Goal: Information Seeking & Learning: Learn about a topic

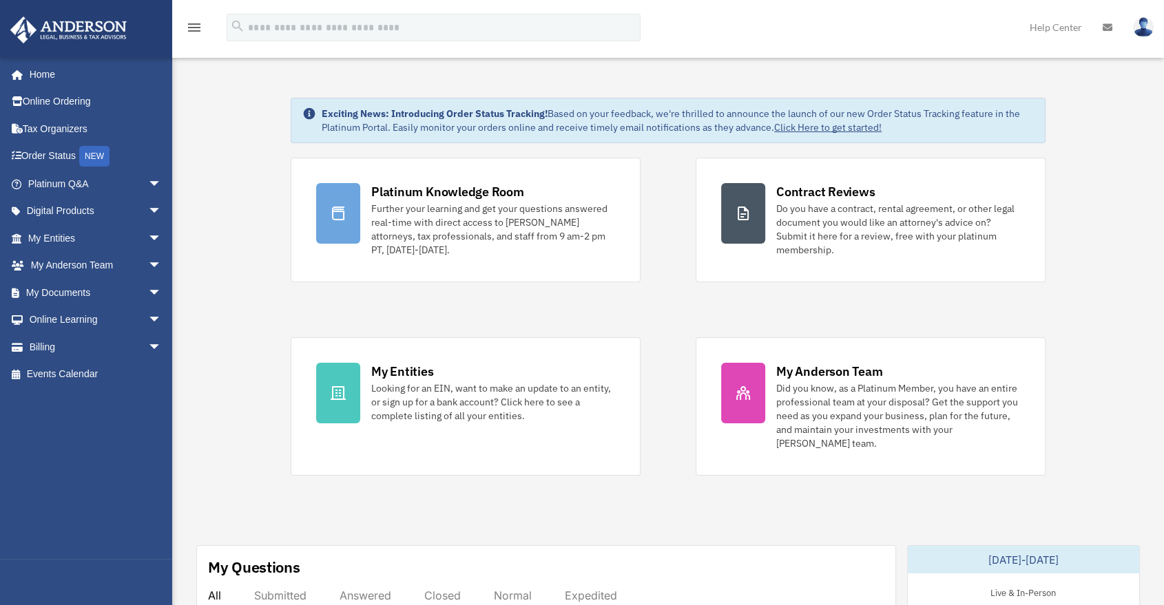
click at [649, 205] on div "Platinum Knowledge Room Further your learning and get your questions answered r…" at bounding box center [668, 317] width 755 height 318
click at [148, 187] on span "arrow_drop_down" at bounding box center [162, 184] width 28 height 28
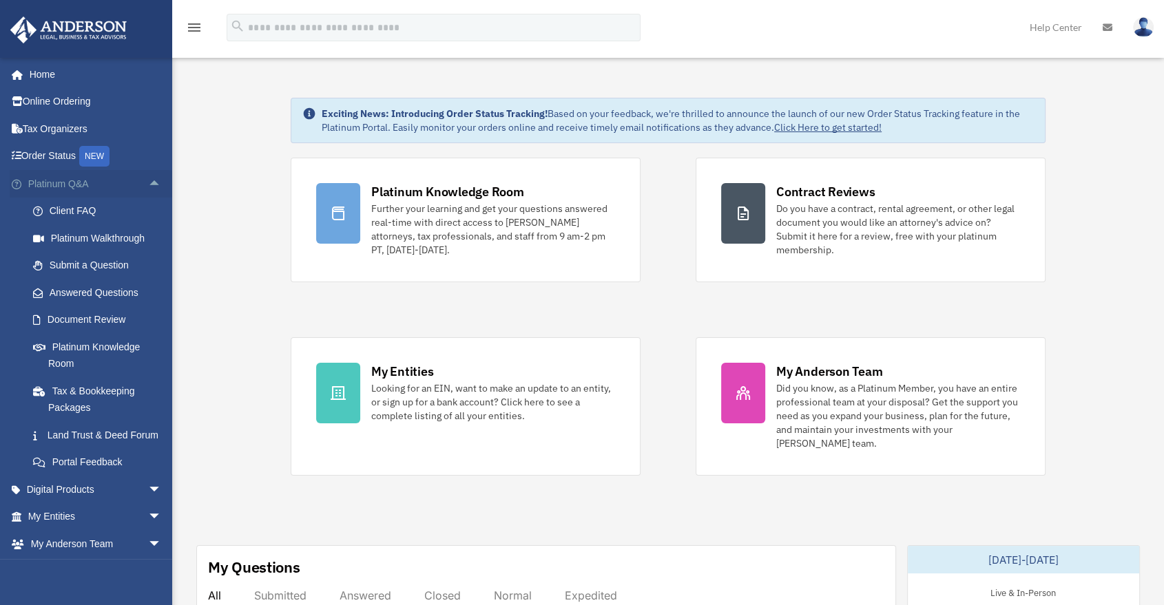
click at [148, 183] on span "arrow_drop_up" at bounding box center [162, 184] width 28 height 28
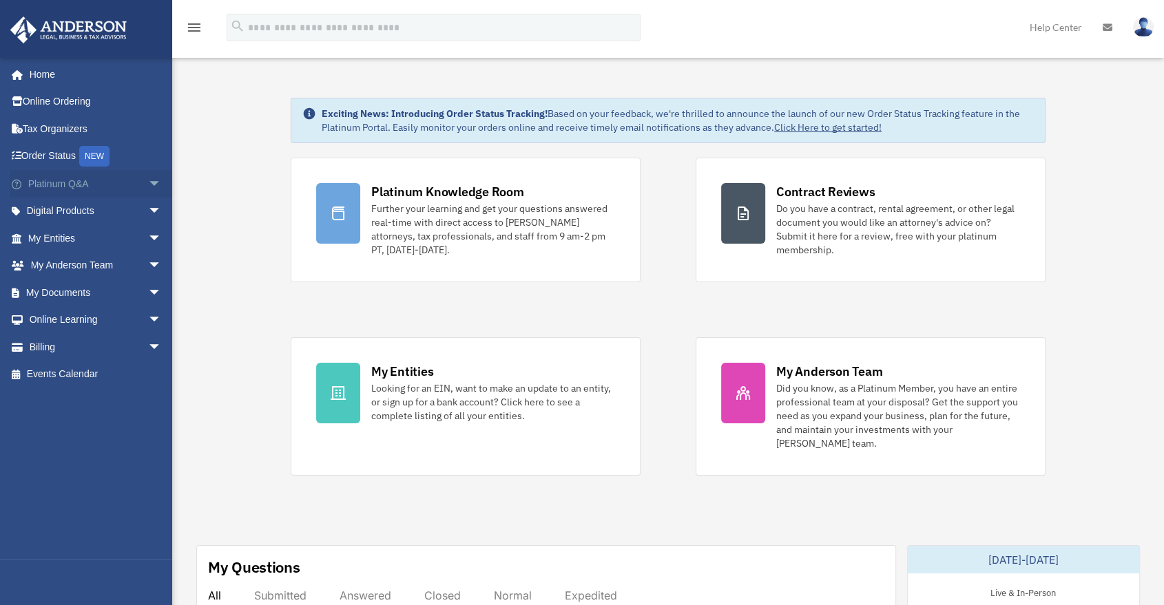
click at [148, 183] on span "arrow_drop_down" at bounding box center [162, 184] width 28 height 28
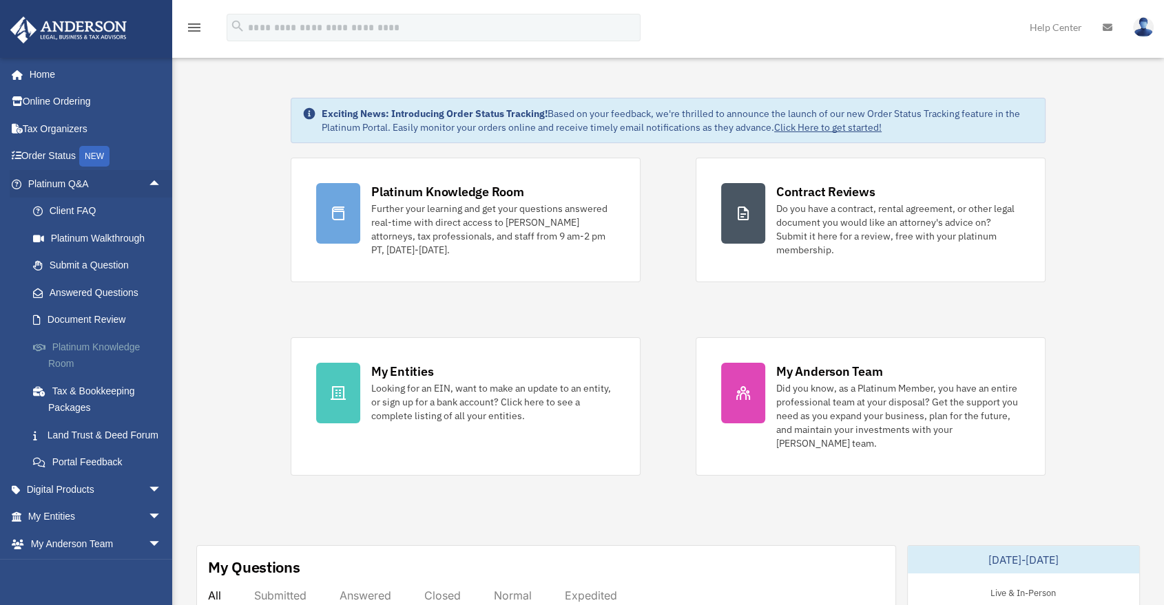
click at [103, 353] on link "Platinum Knowledge Room" at bounding box center [100, 355] width 163 height 44
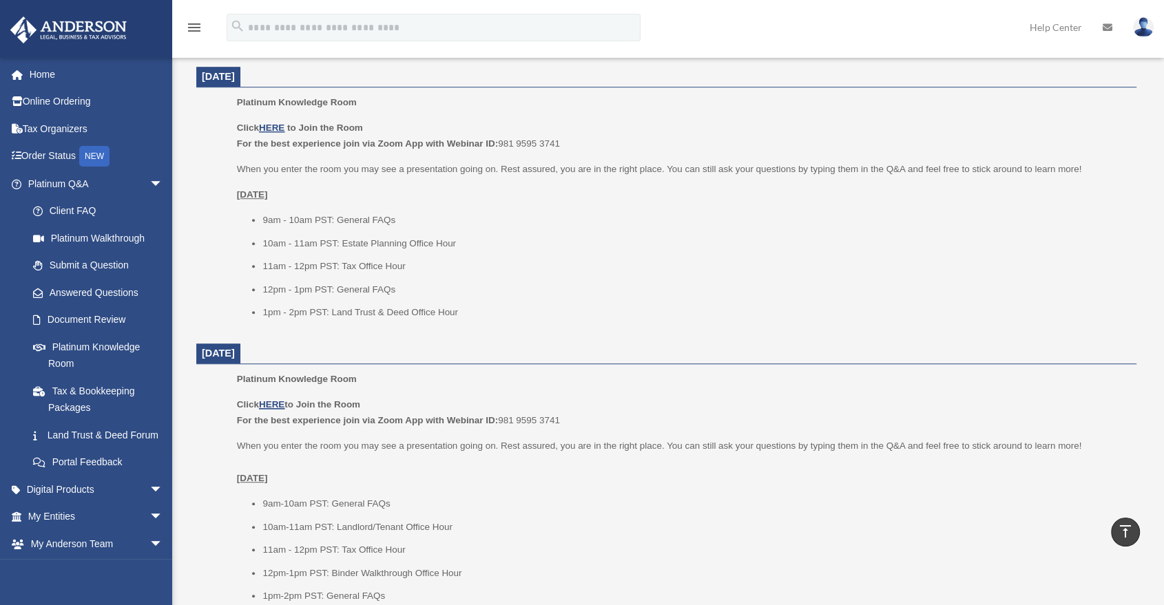
scroll to position [842, 0]
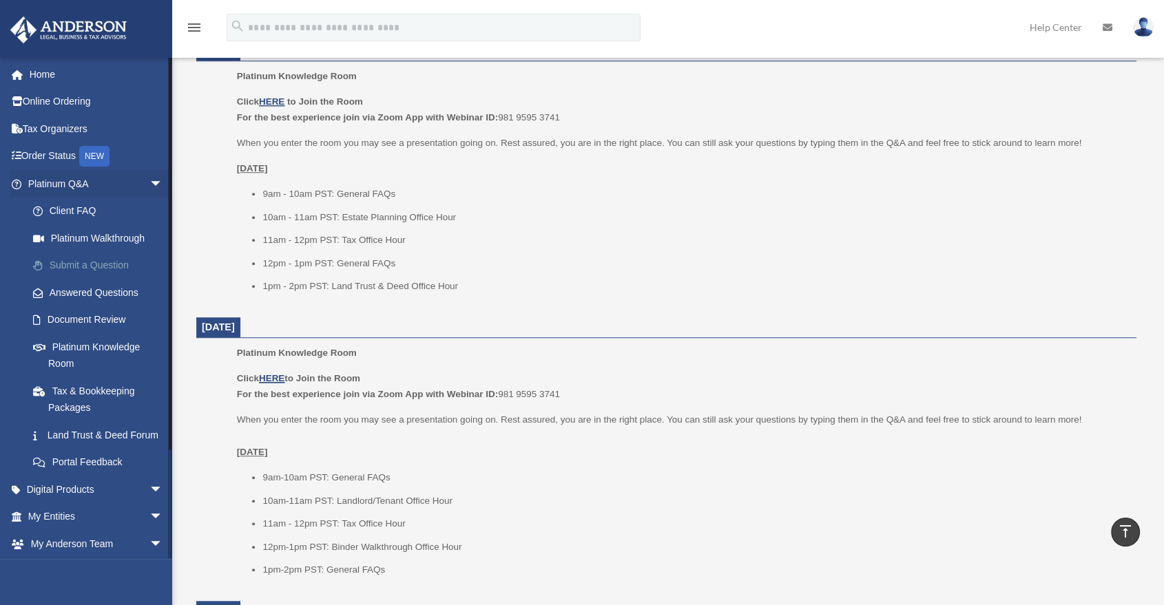
click at [66, 262] on link "Submit a Question" at bounding box center [101, 266] width 165 height 28
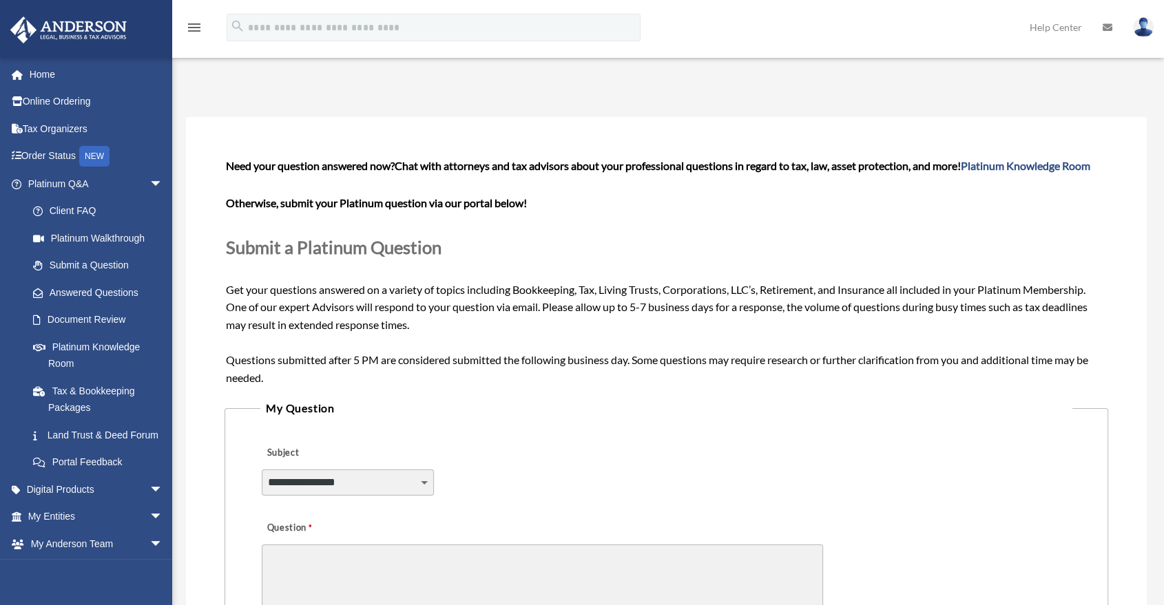
click at [404, 488] on select "**********" at bounding box center [348, 483] width 172 height 26
click at [472, 453] on div "**********" at bounding box center [666, 473] width 812 height 75
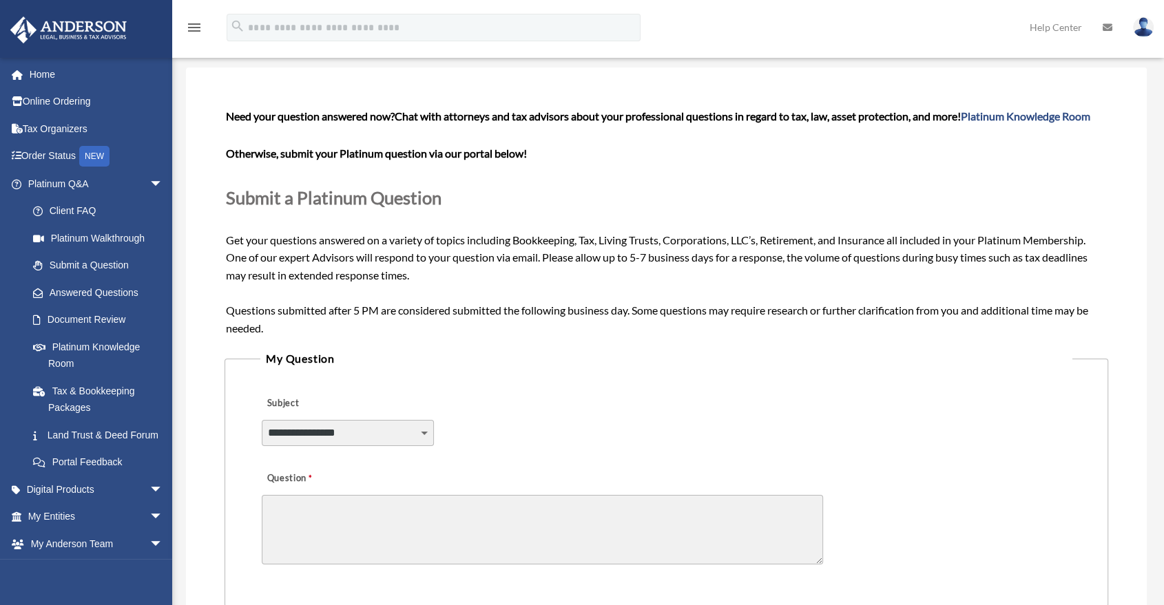
scroll to position [76, 0]
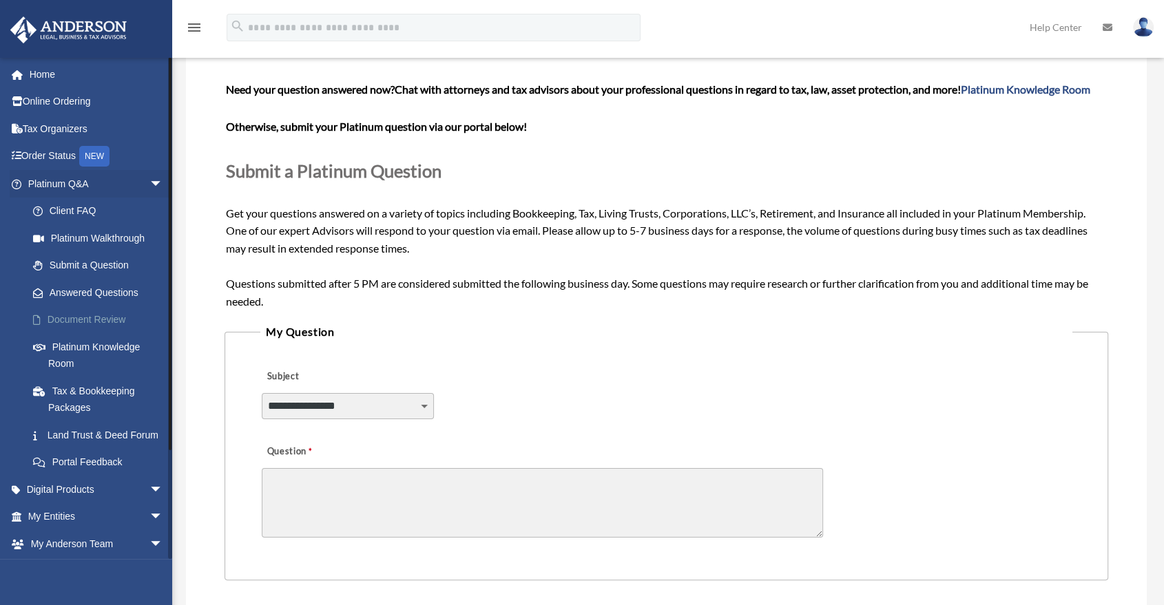
click at [90, 318] on link "Document Review" at bounding box center [101, 320] width 165 height 28
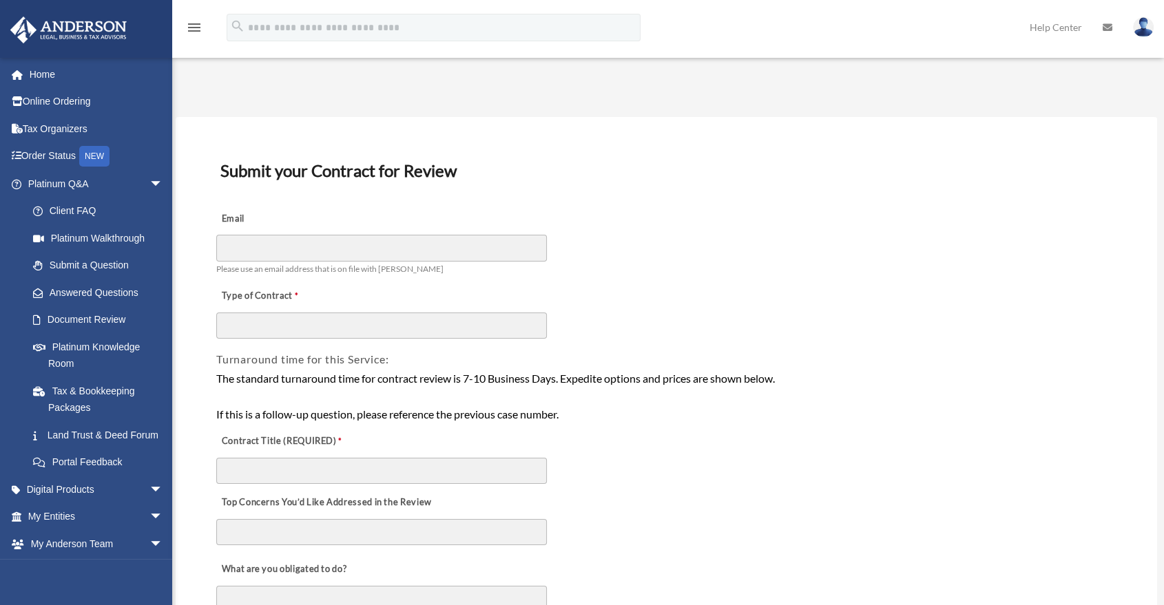
scroll to position [76, 0]
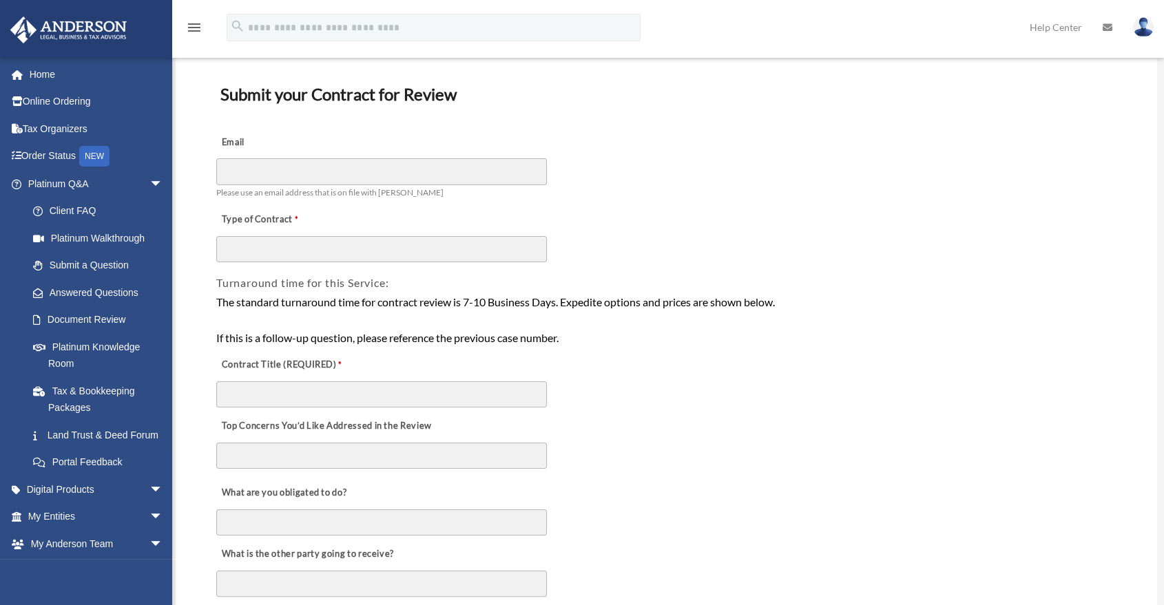
click at [582, 247] on div "Type of Contract" at bounding box center [666, 232] width 903 height 61
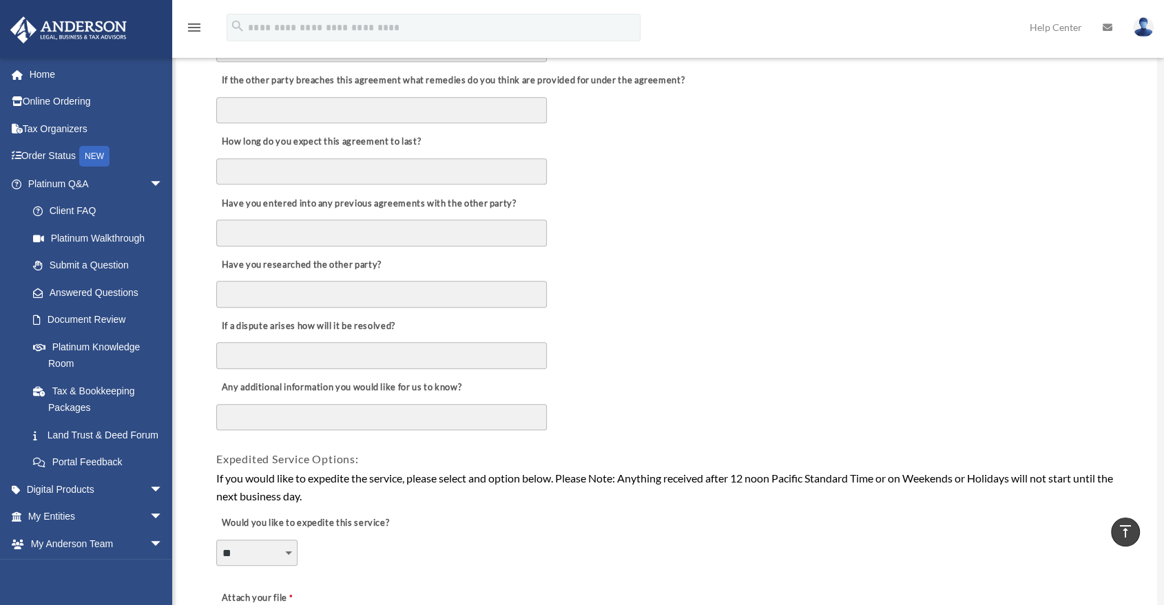
scroll to position [306, 0]
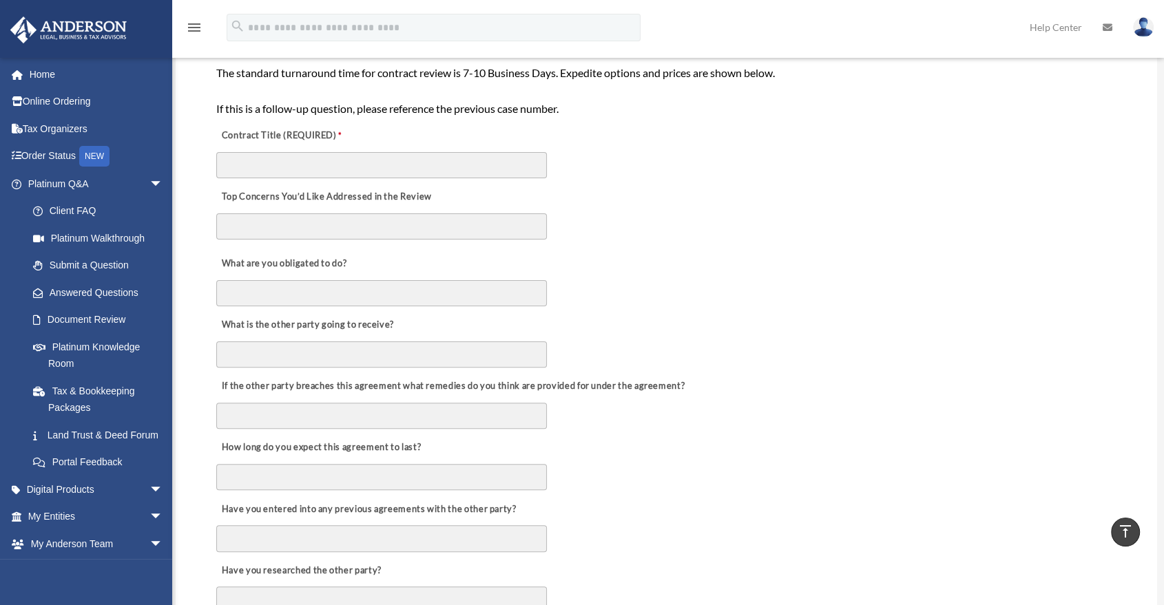
click at [683, 269] on div "What are you obligated to do?" at bounding box center [666, 277] width 903 height 61
click at [656, 234] on div "Top Concerns You’d Like Addressed in the Review" at bounding box center [666, 213] width 903 height 67
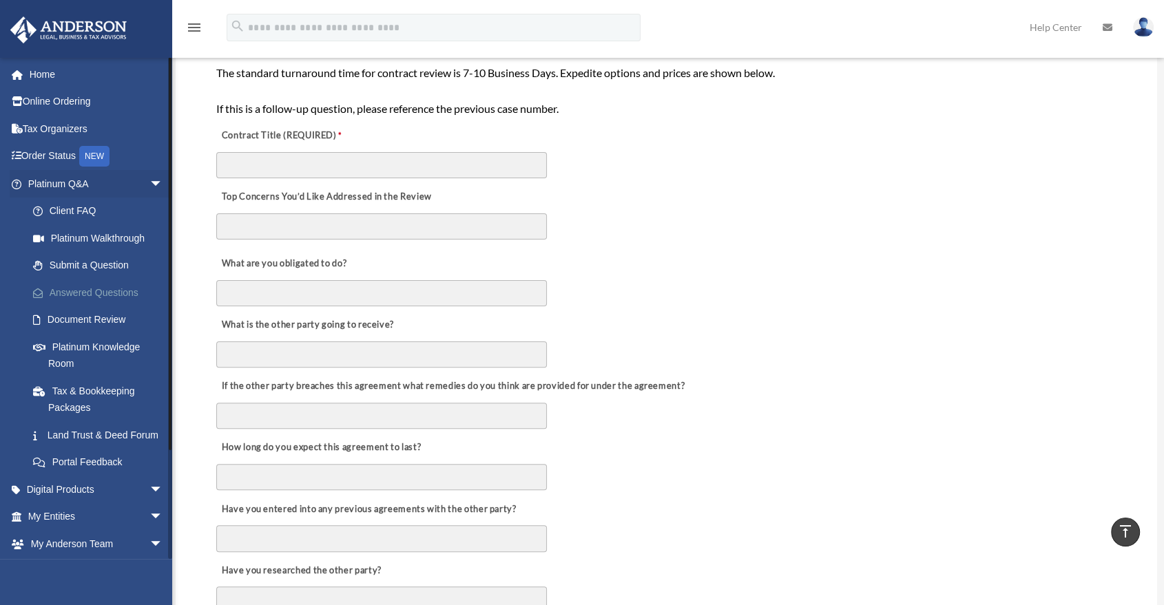
click at [110, 290] on link "Answered Questions" at bounding box center [101, 293] width 165 height 28
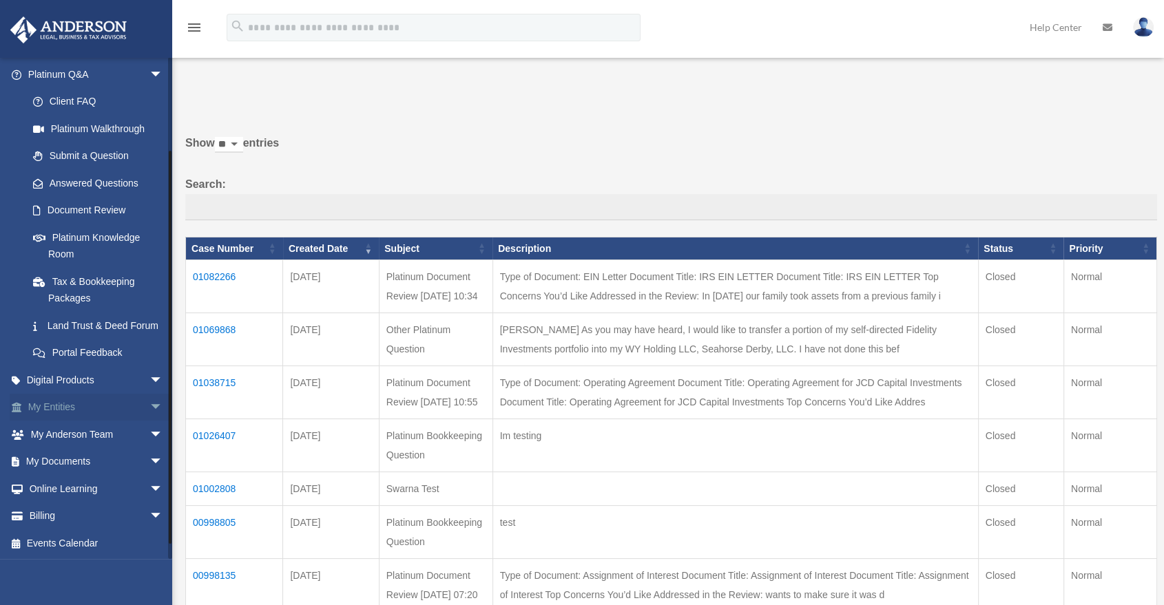
scroll to position [127, 0]
click at [149, 460] on span "arrow_drop_down" at bounding box center [163, 461] width 28 height 28
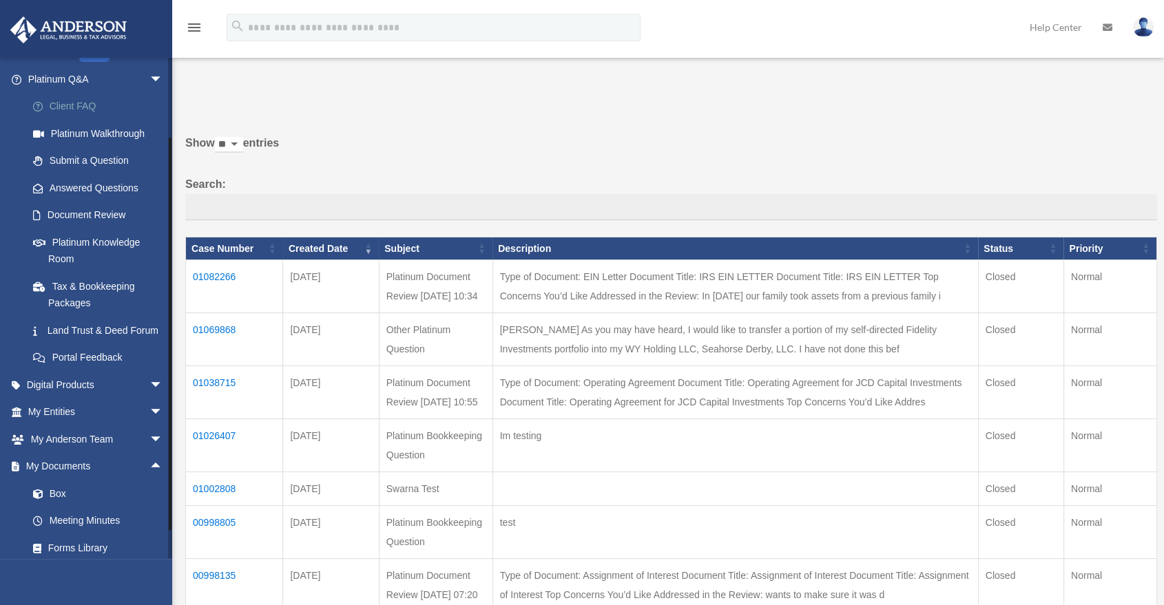
scroll to position [50, 0]
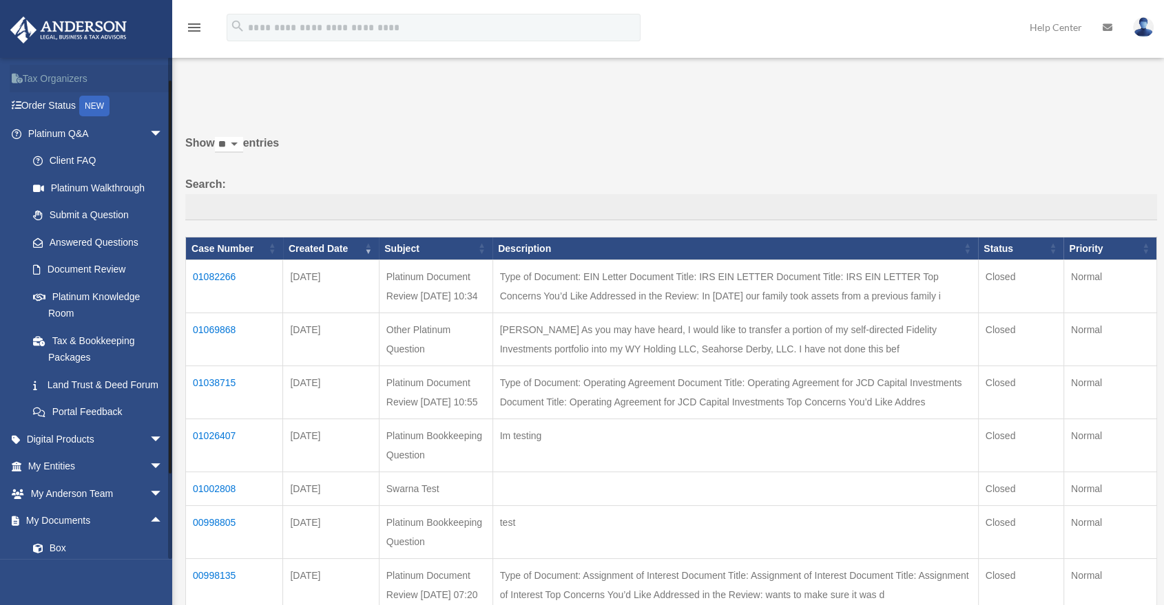
click at [154, 133] on span "arrow_drop_down" at bounding box center [163, 134] width 28 height 28
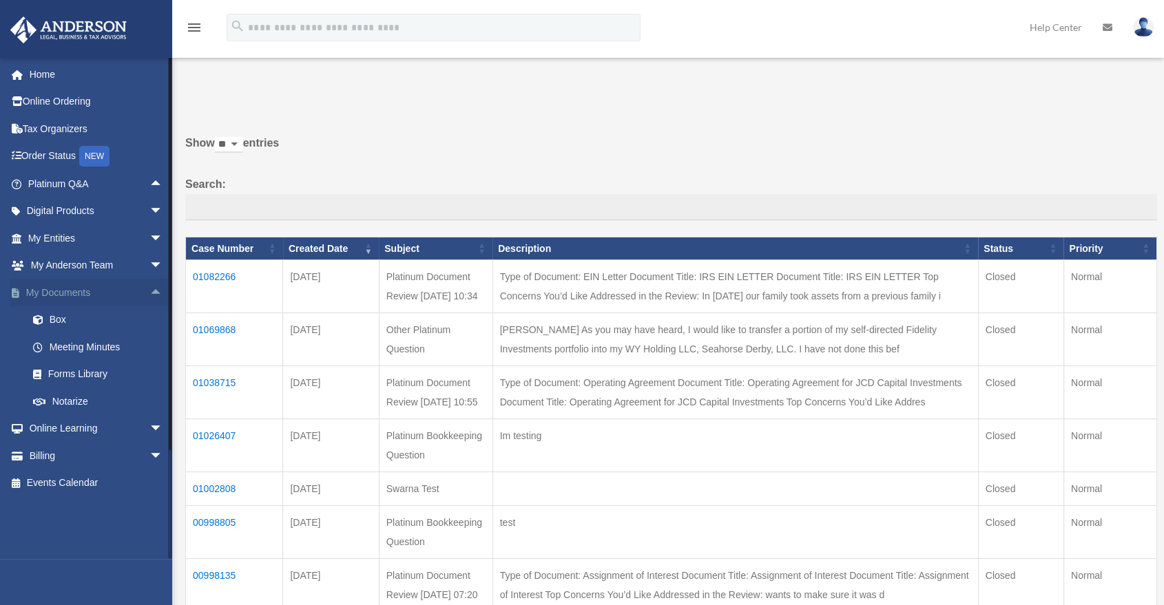
click at [149, 293] on span "arrow_drop_up" at bounding box center [163, 293] width 28 height 28
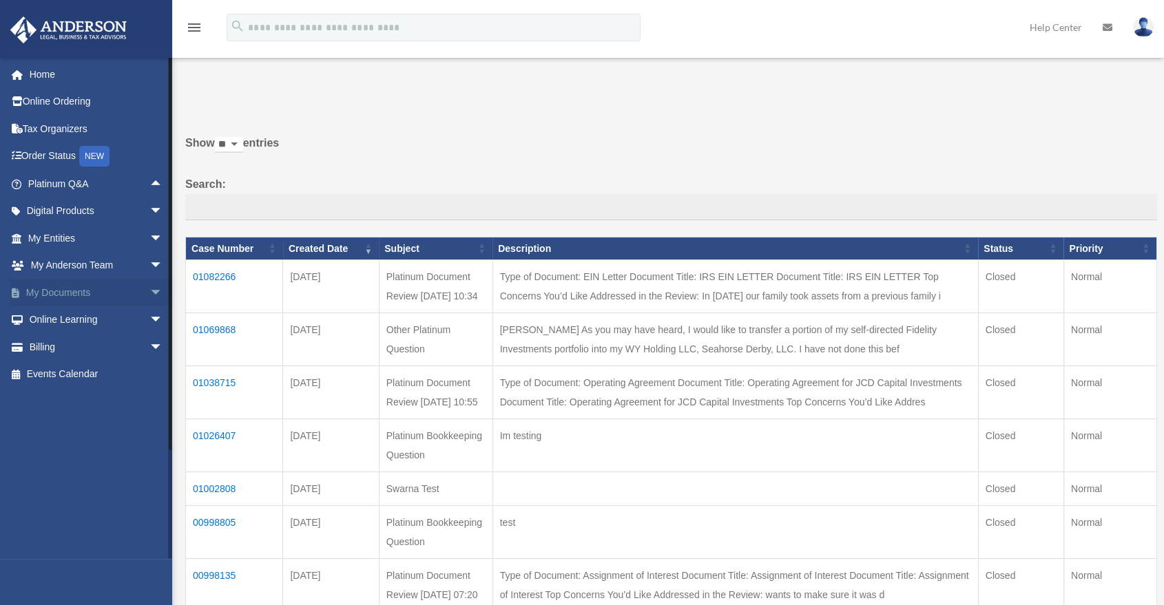
click at [149, 293] on span "arrow_drop_down" at bounding box center [163, 293] width 28 height 28
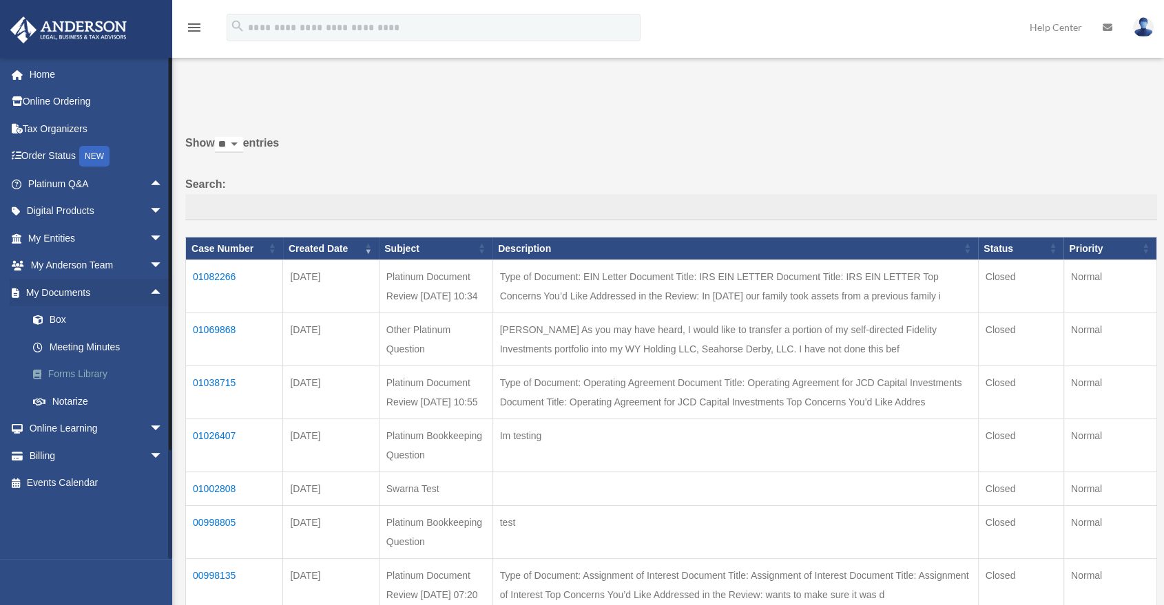
click at [96, 377] on link "Forms Library" at bounding box center [101, 375] width 165 height 28
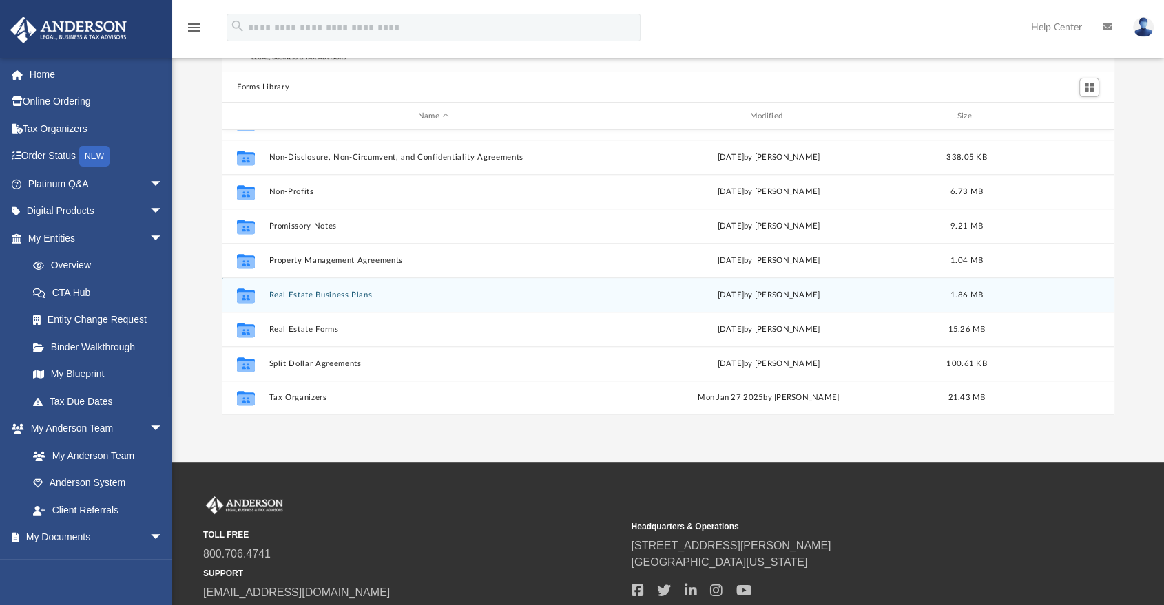
scroll to position [92, 0]
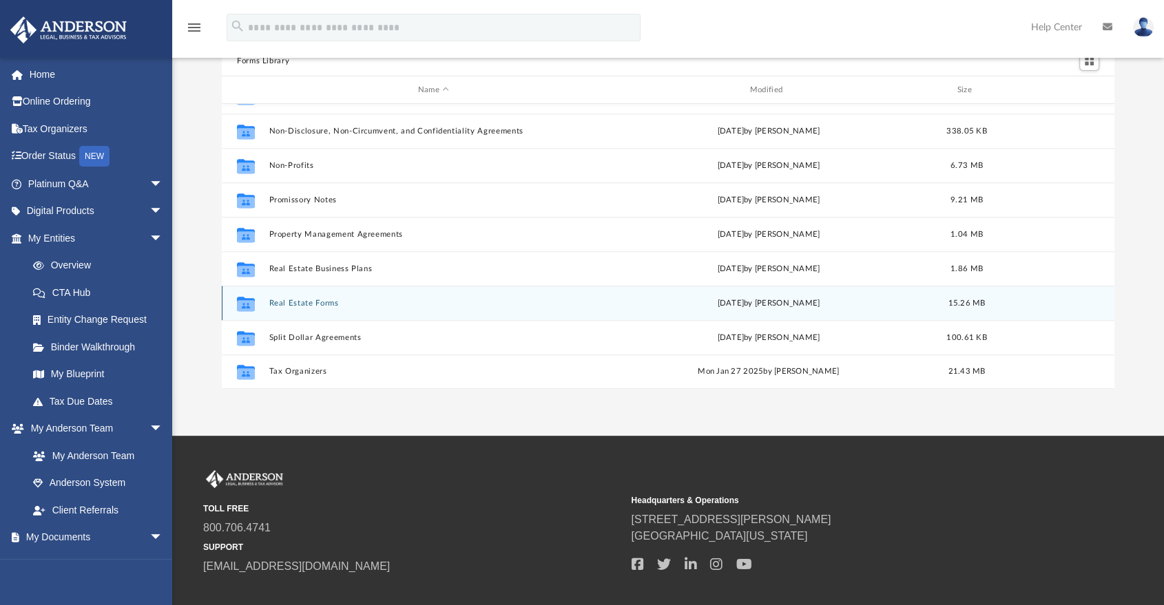
click at [300, 307] on button "Real Estate Forms" at bounding box center [433, 303] width 329 height 9
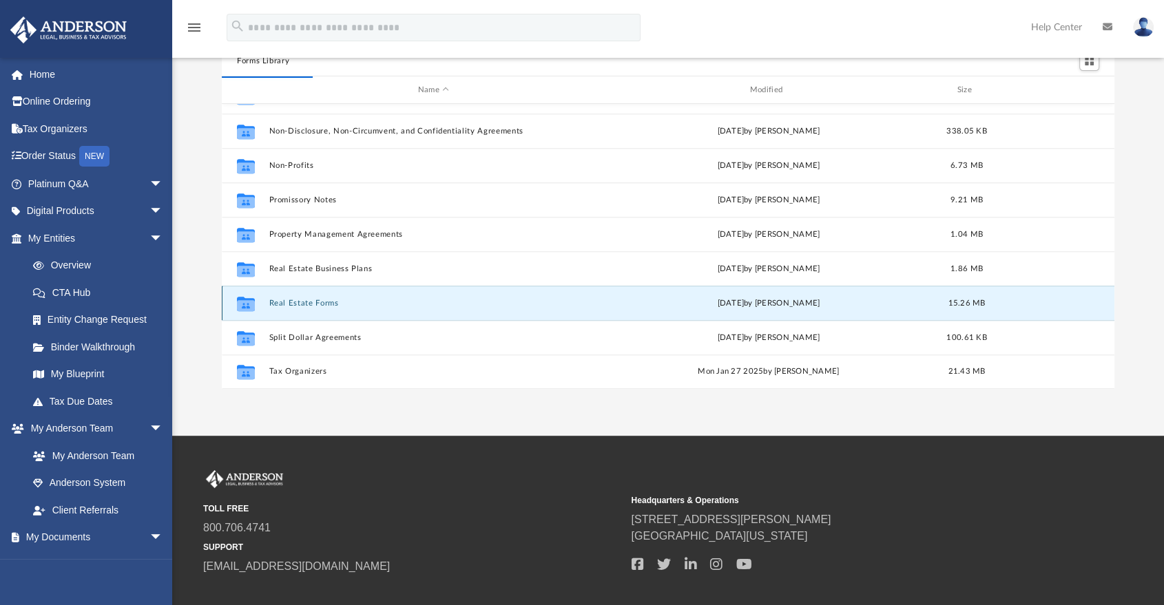
click at [290, 306] on button "Real Estate Forms" at bounding box center [433, 303] width 329 height 9
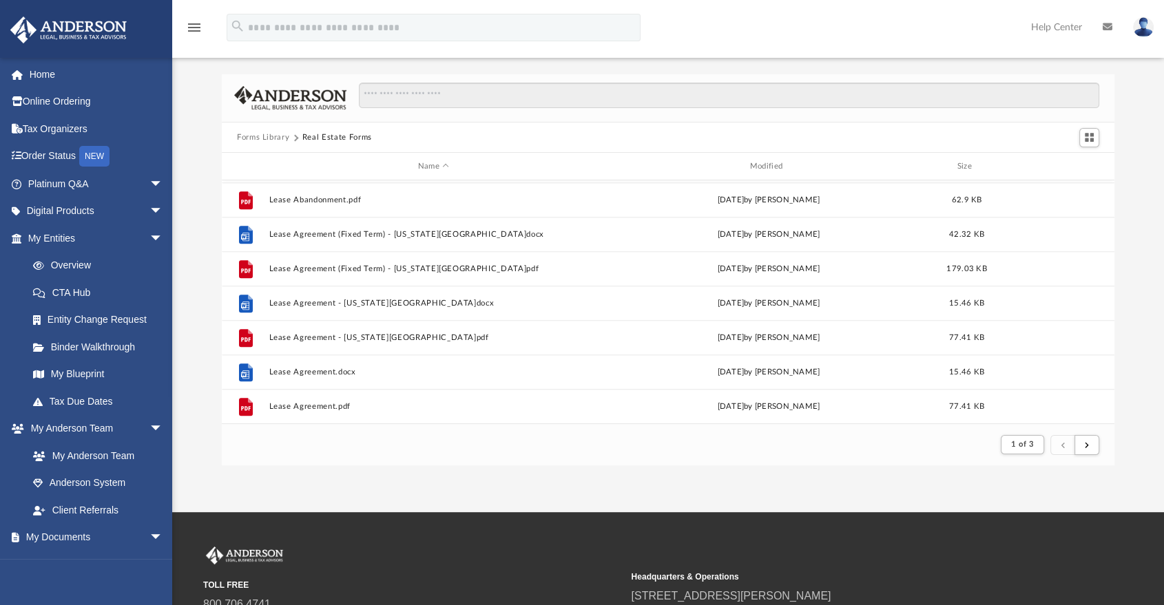
scroll to position [612, 0]
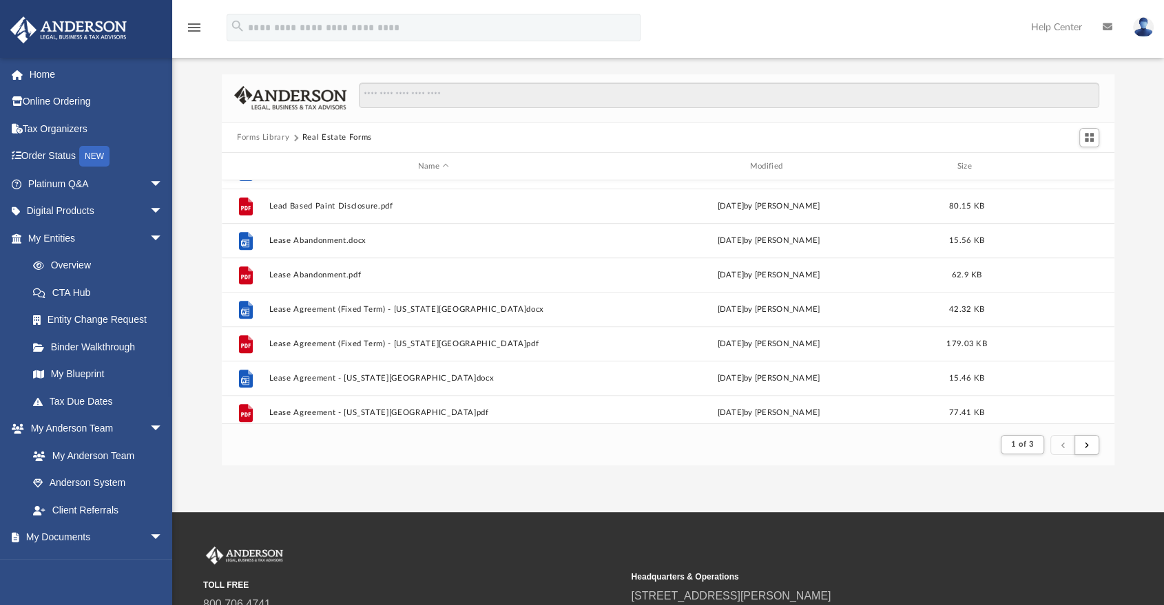
click at [259, 137] on button "Forms Library" at bounding box center [263, 138] width 52 height 12
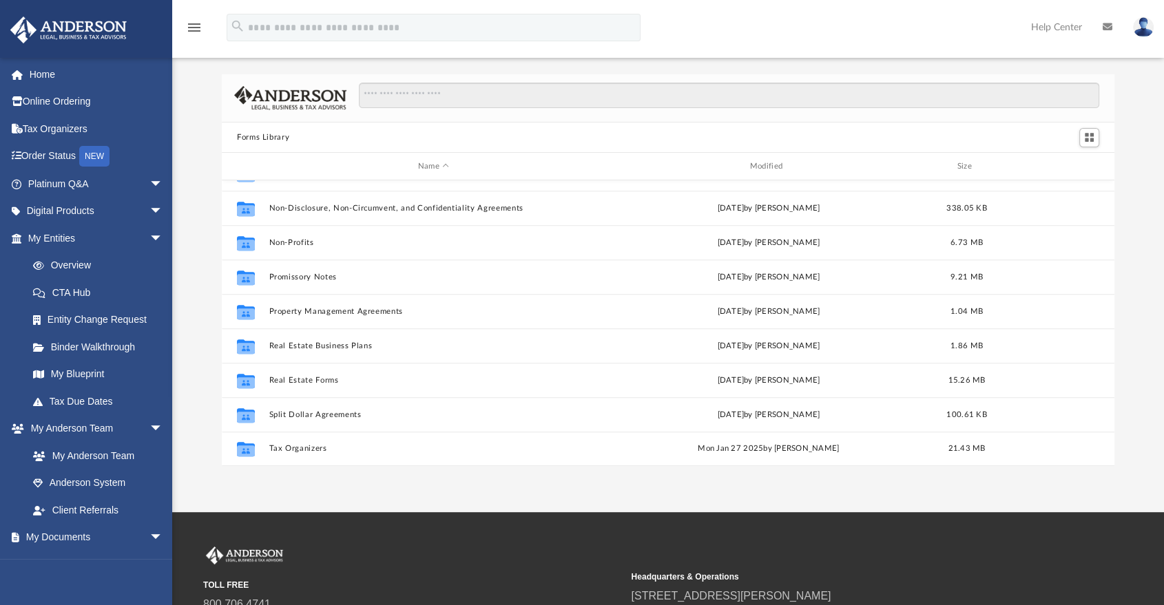
scroll to position [748, 0]
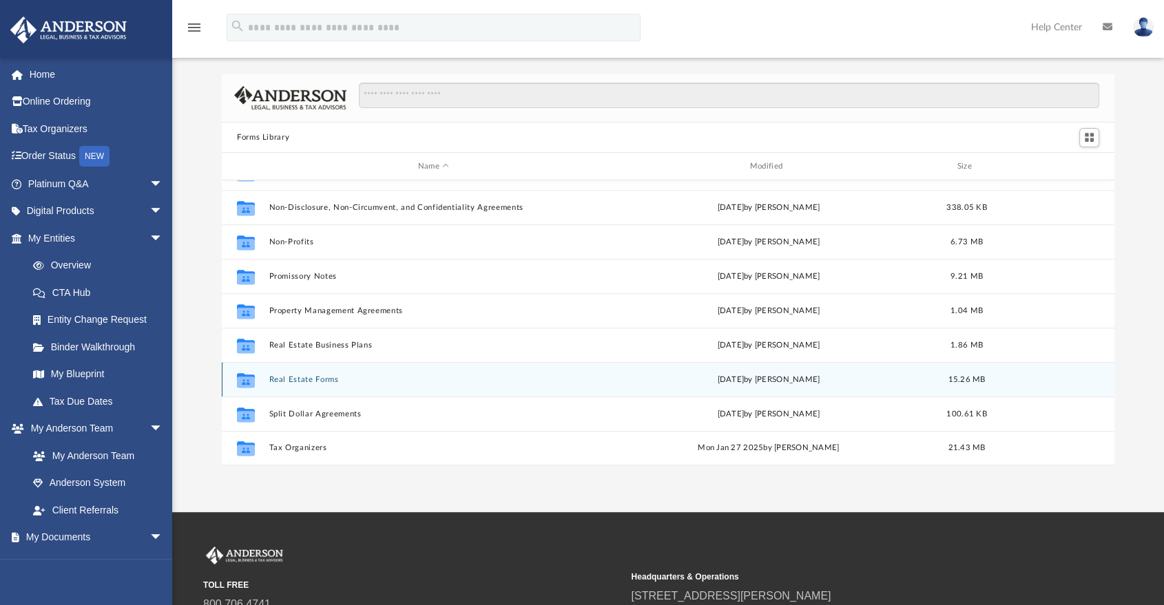
click at [309, 381] on button "Real Estate Forms" at bounding box center [433, 379] width 329 height 9
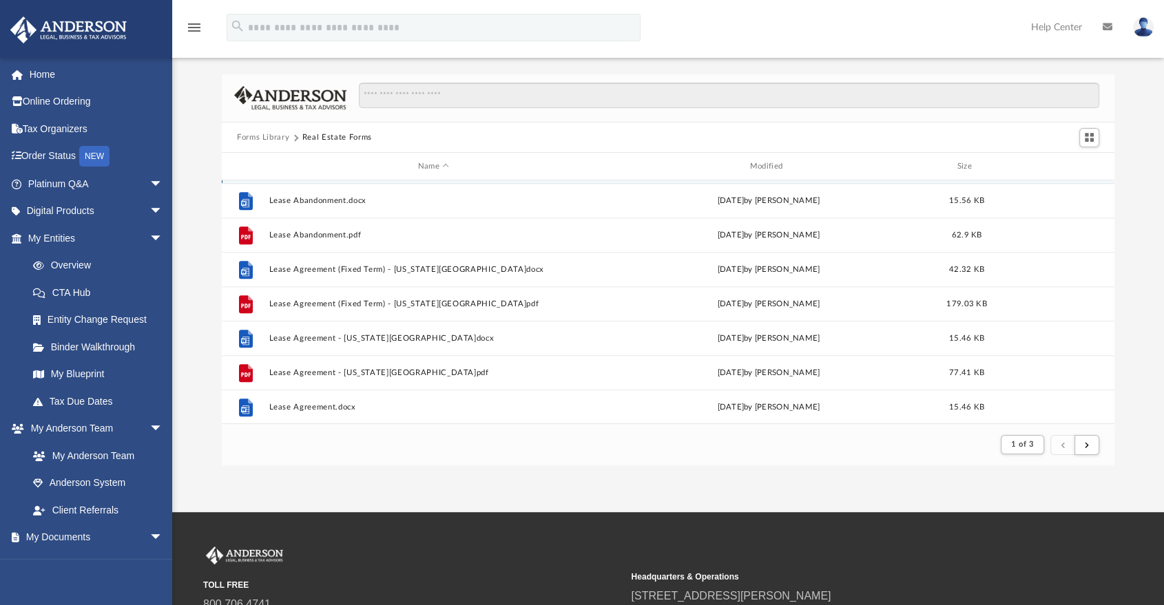
scroll to position [689, 0]
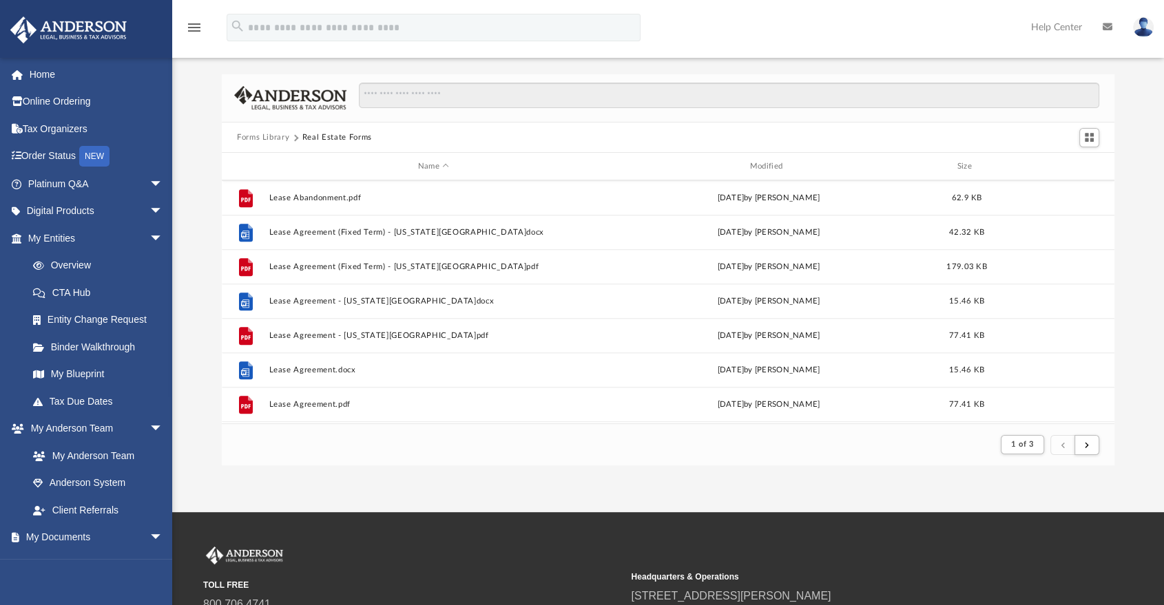
click at [264, 140] on button "Forms Library" at bounding box center [263, 138] width 52 height 12
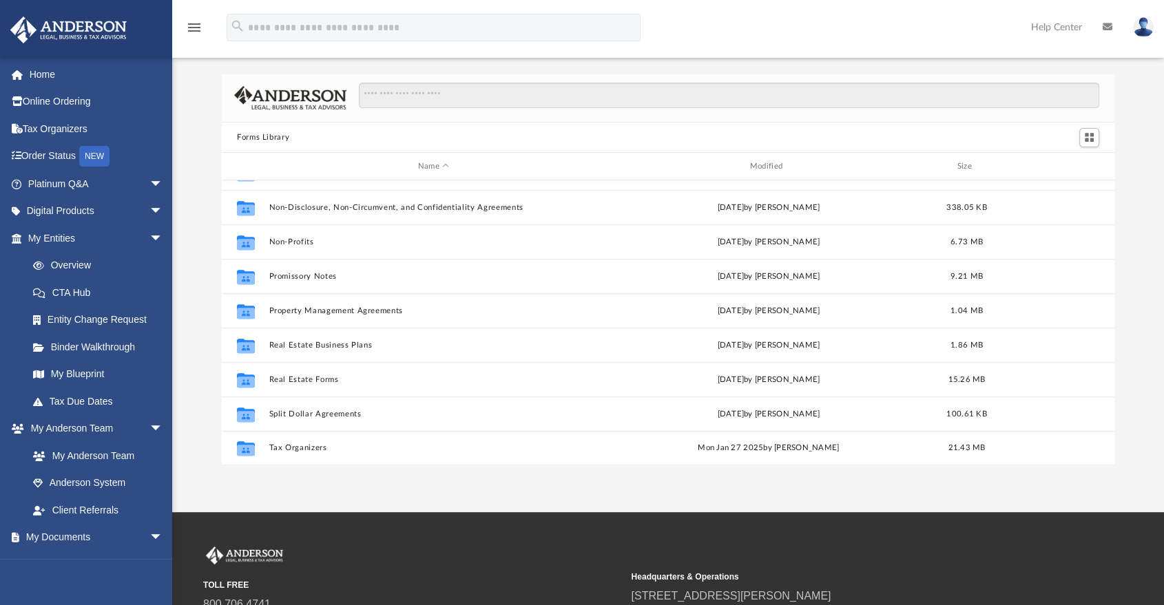
scroll to position [92, 0]
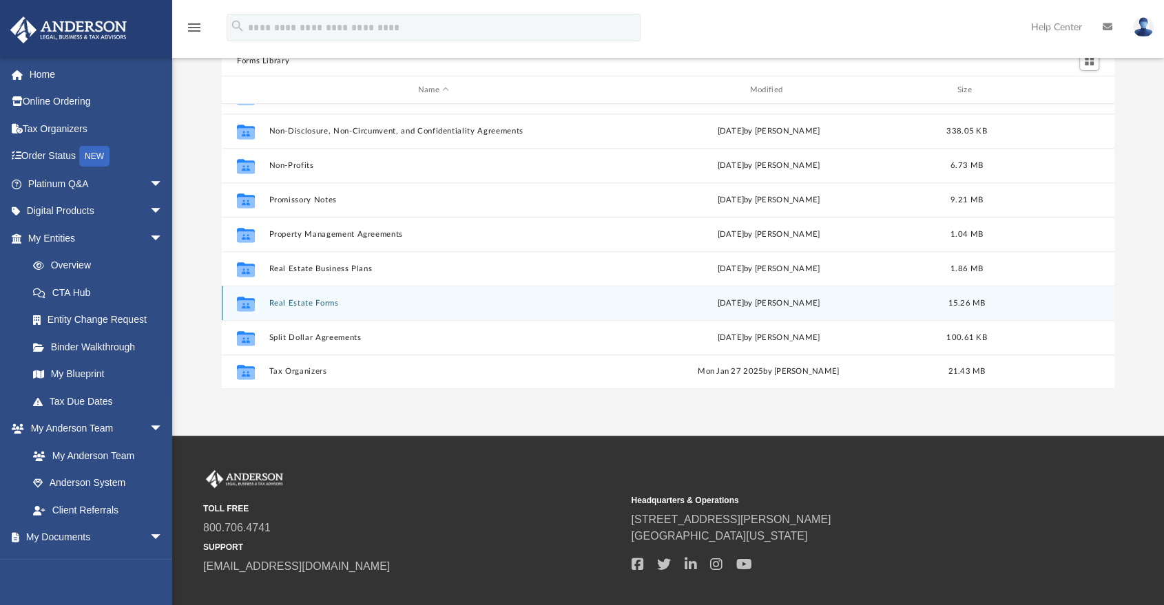
click at [307, 307] on button "Real Estate Forms" at bounding box center [433, 303] width 329 height 9
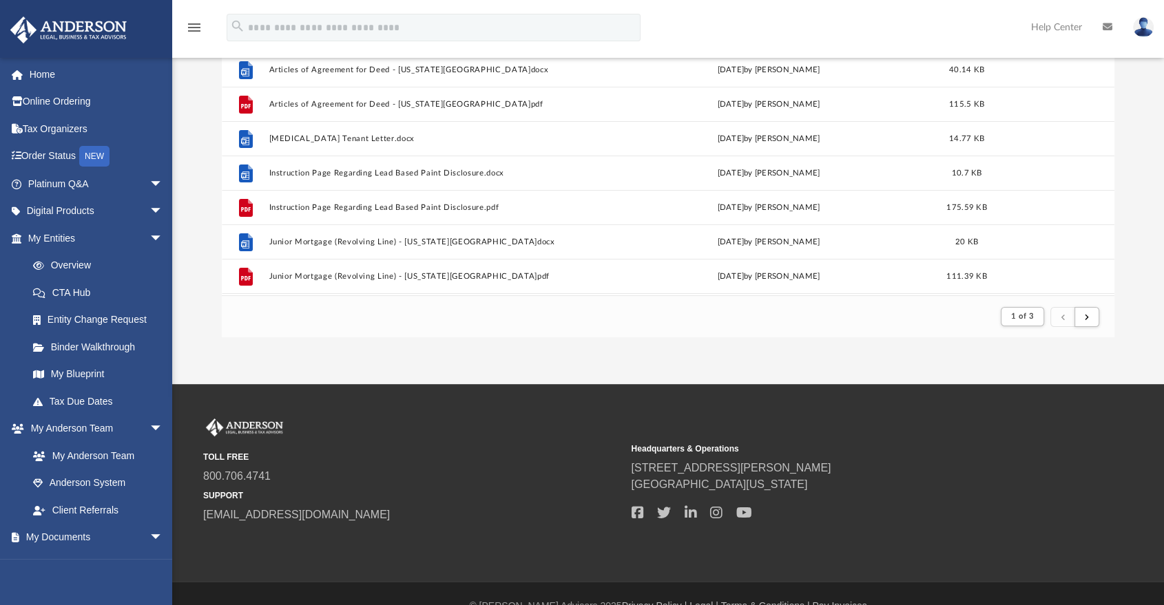
scroll to position [0, 0]
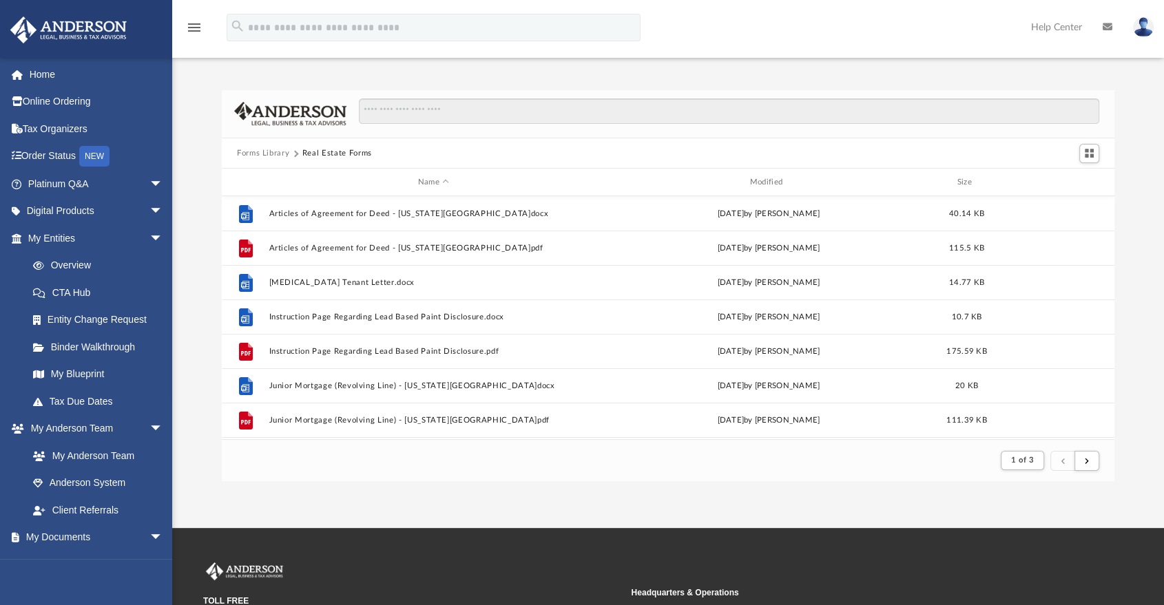
click at [287, 150] on button "Forms Library" at bounding box center [263, 153] width 52 height 12
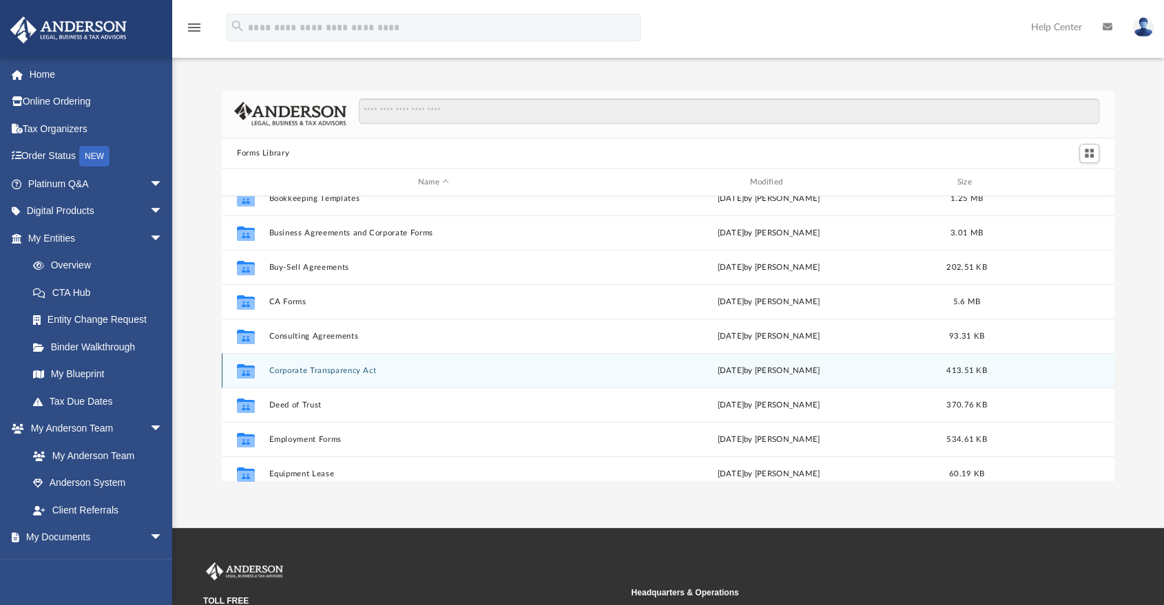
scroll to position [382, 0]
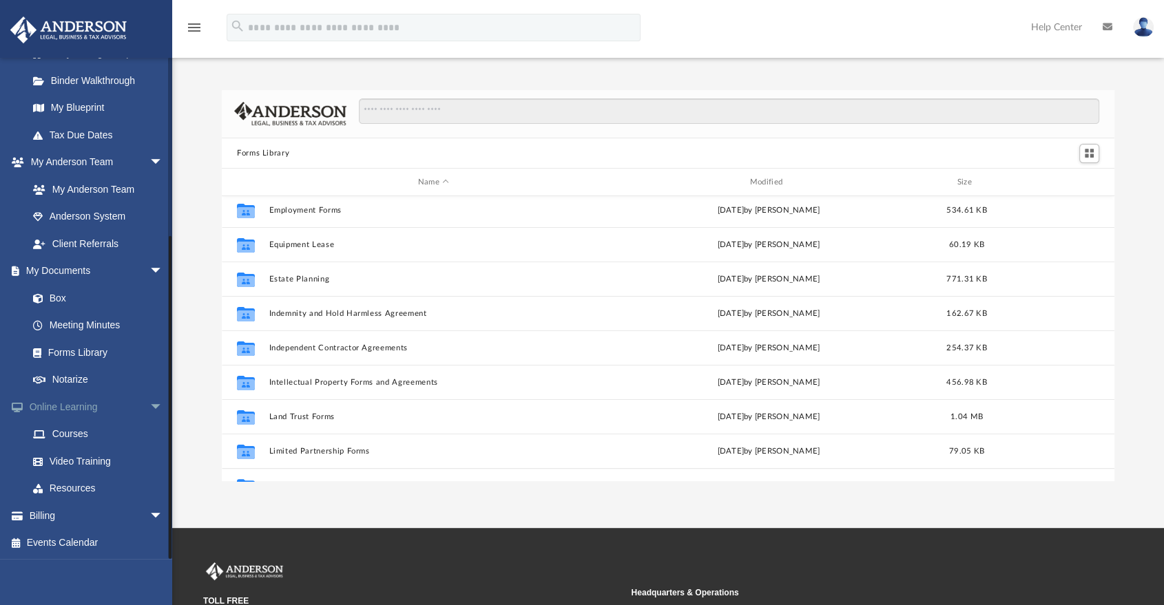
click at [149, 405] on span "arrow_drop_down" at bounding box center [163, 407] width 28 height 28
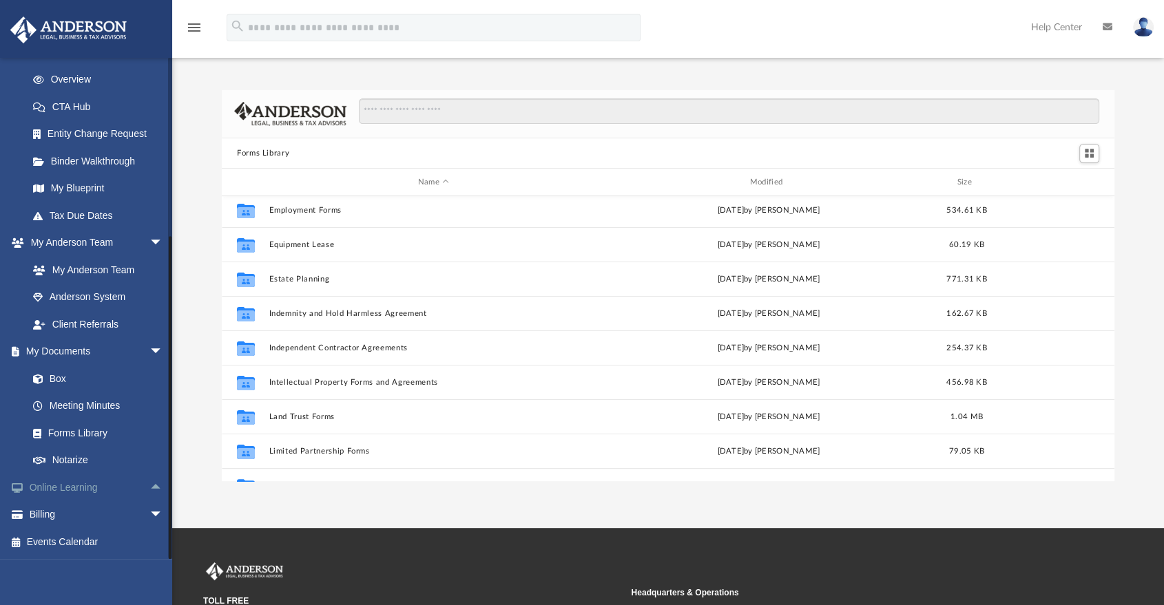
scroll to position [185, 0]
click at [149, 490] on span "arrow_drop_up" at bounding box center [163, 489] width 28 height 28
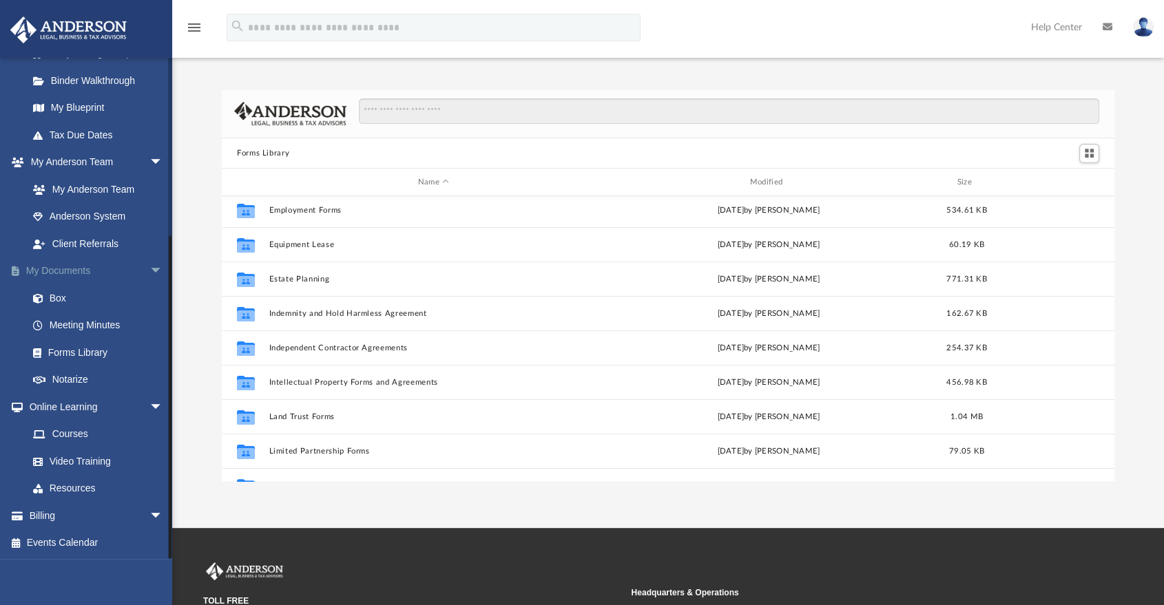
click at [149, 275] on span "arrow_drop_down" at bounding box center [163, 272] width 28 height 28
click at [149, 273] on span "arrow_drop_down" at bounding box center [163, 271] width 28 height 28
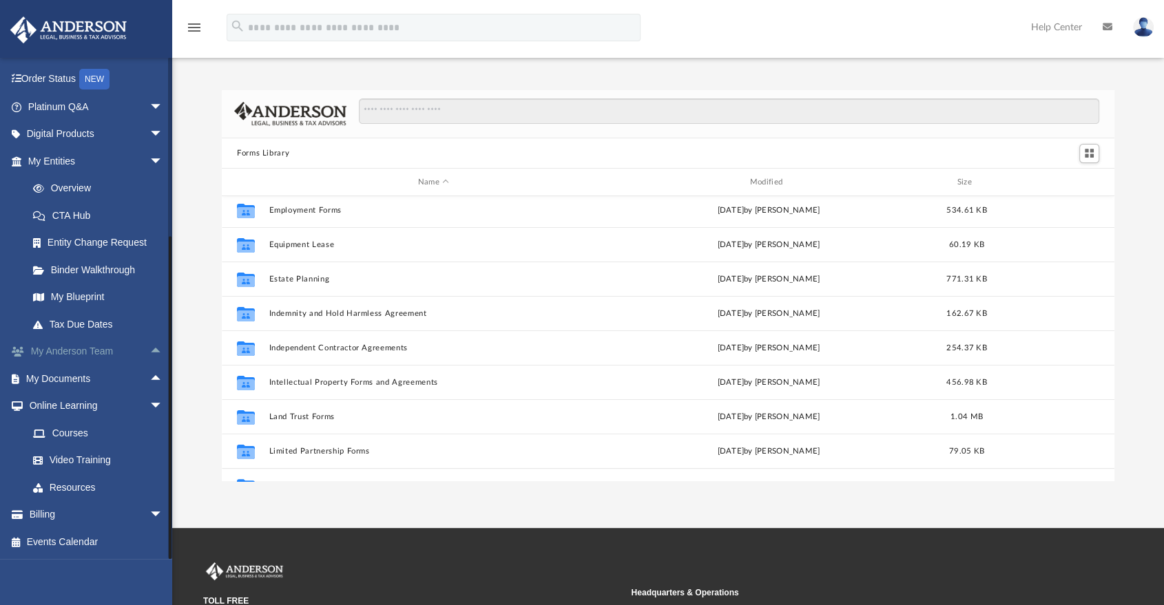
scroll to position [76, 0]
click at [149, 158] on span "arrow_drop_down" at bounding box center [163, 162] width 28 height 28
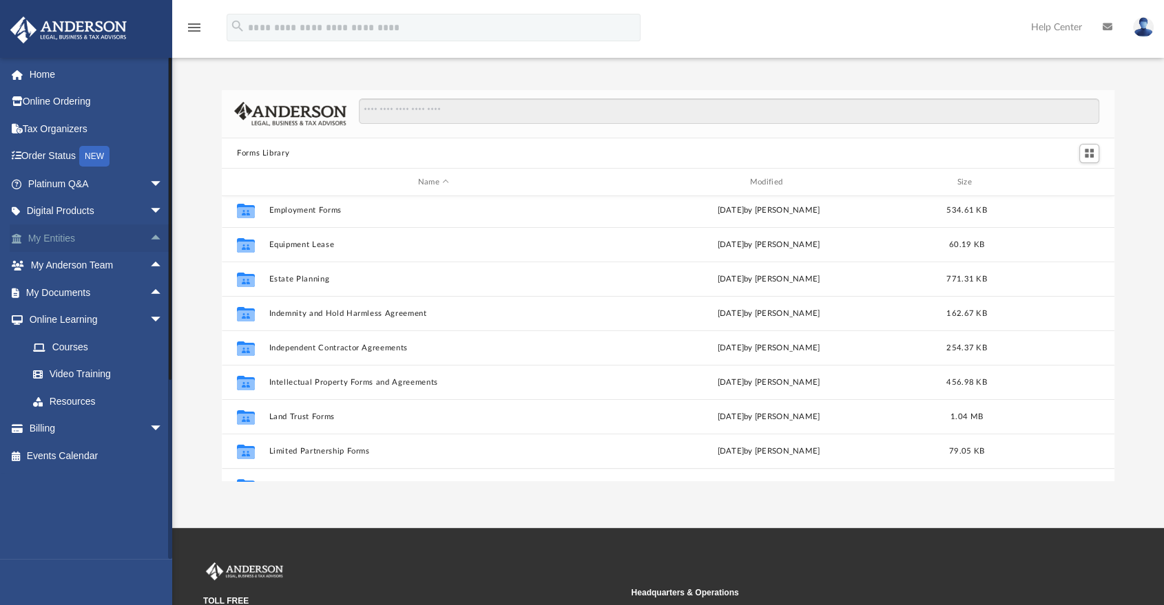
scroll to position [0, 0]
click at [149, 316] on span "arrow_drop_down" at bounding box center [163, 320] width 28 height 28
click at [149, 211] on span "arrow_drop_down" at bounding box center [163, 212] width 28 height 28
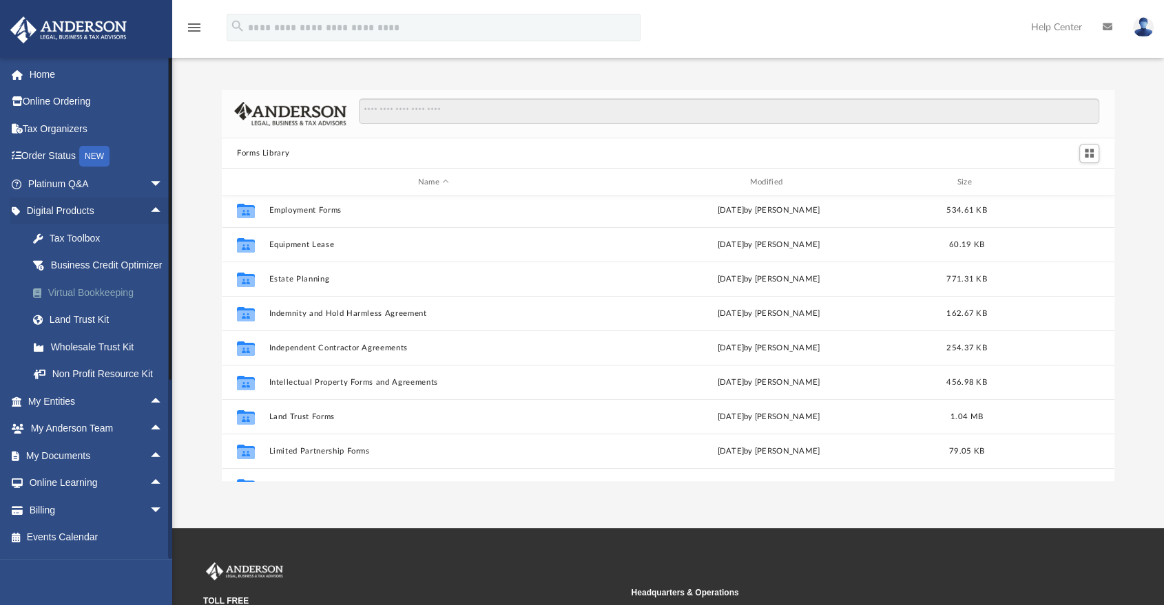
click at [72, 302] on div "Virtual Bookkeeping" at bounding box center [107, 292] width 118 height 17
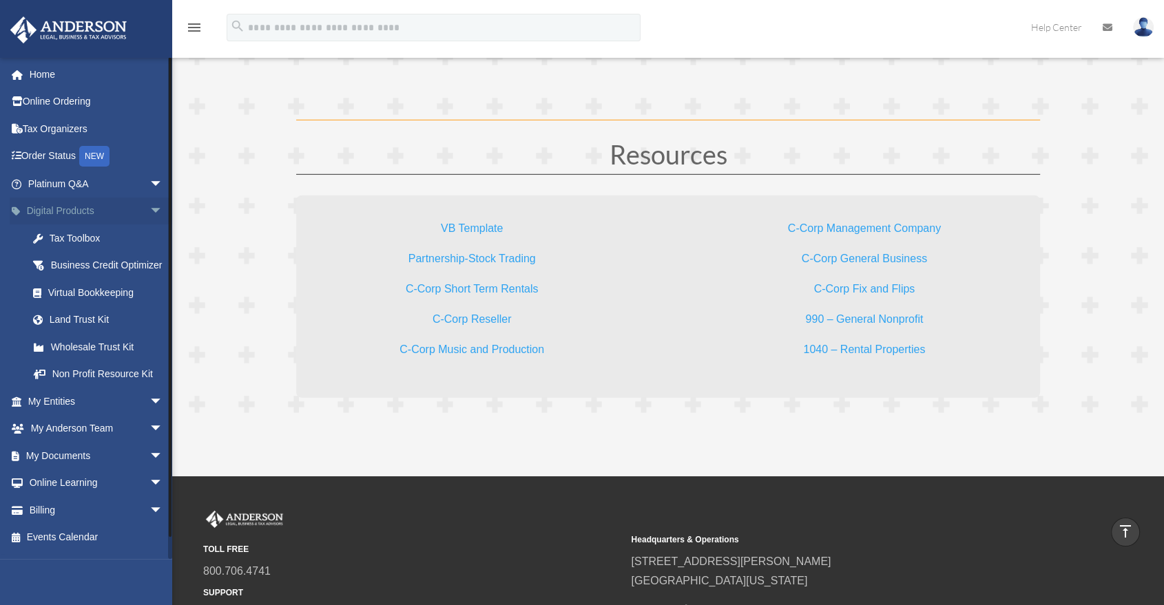
click at [149, 212] on span "arrow_drop_down" at bounding box center [163, 212] width 28 height 28
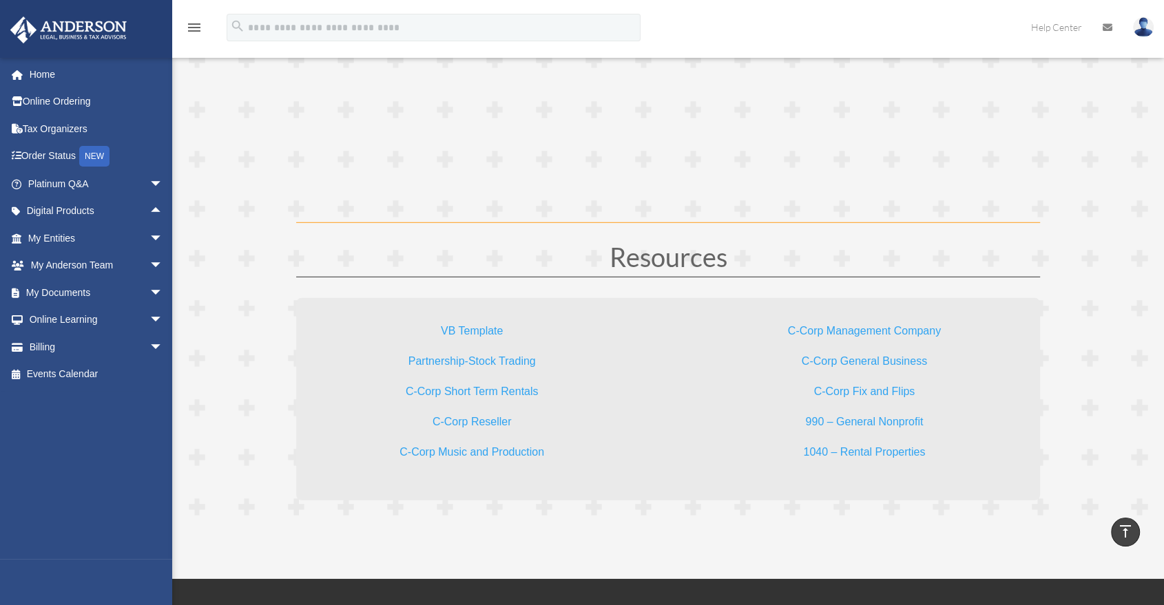
scroll to position [3825, 0]
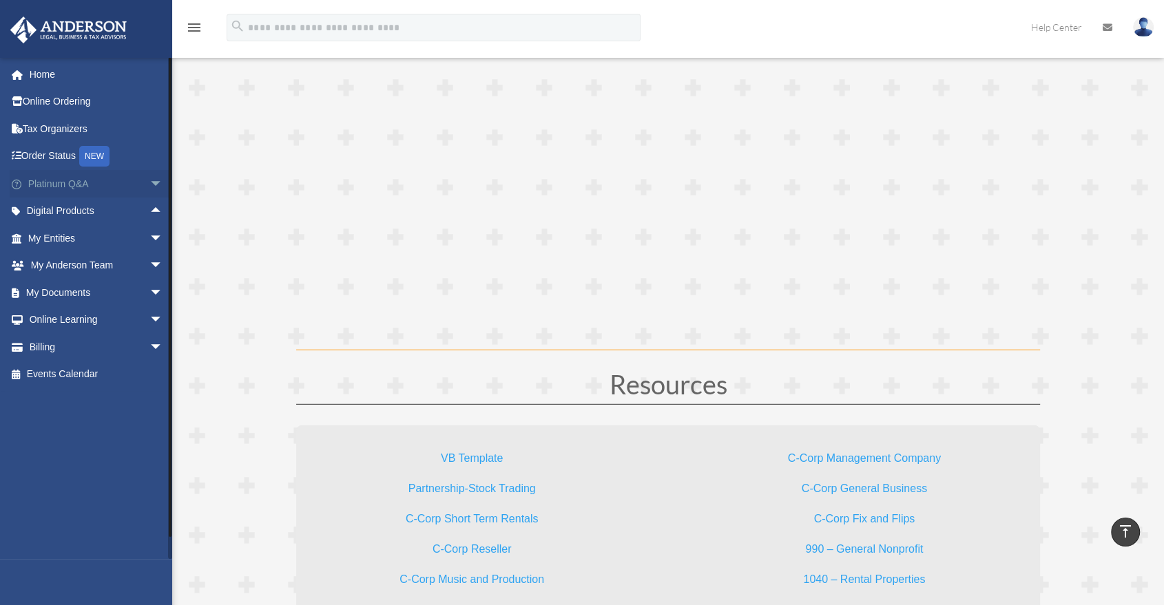
click at [150, 182] on span "arrow_drop_down" at bounding box center [163, 184] width 28 height 28
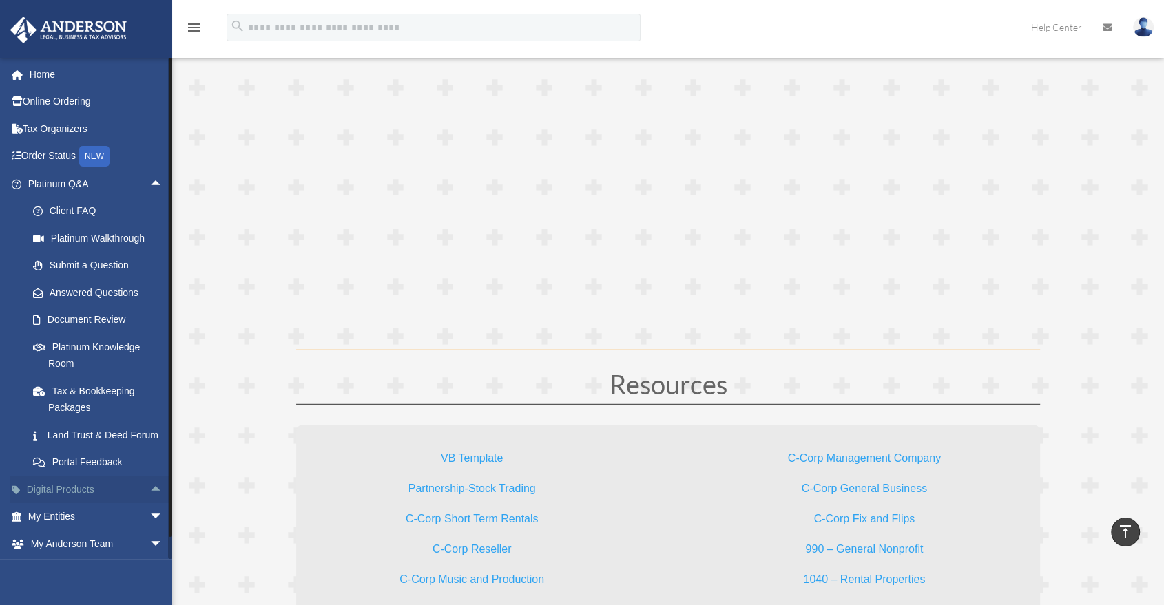
click at [149, 503] on span "arrow_drop_up" at bounding box center [163, 490] width 28 height 28
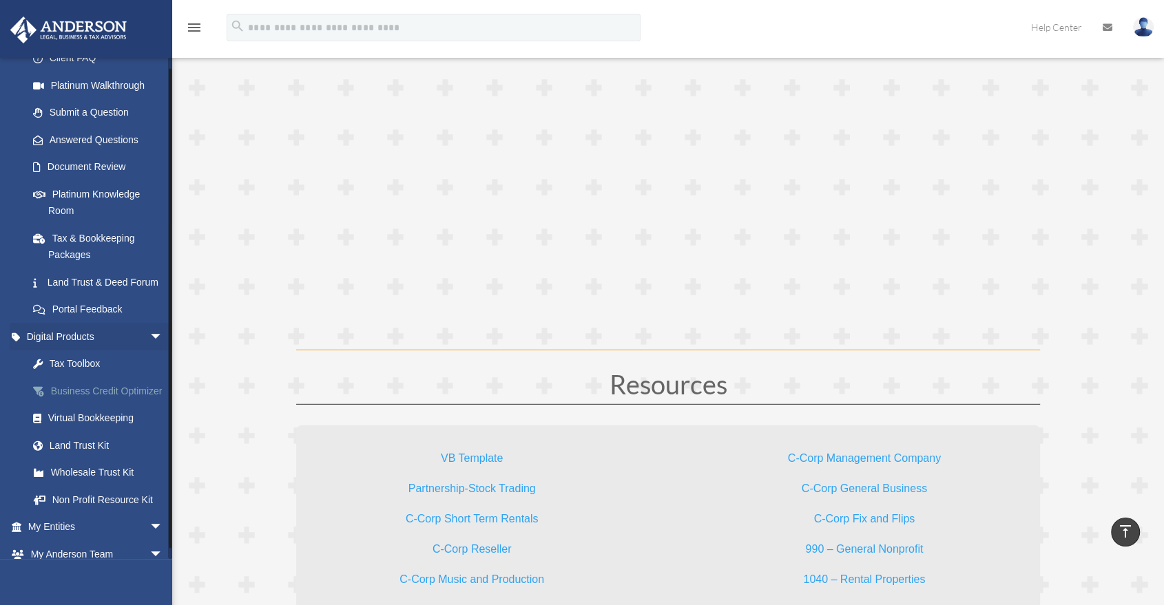
scroll to position [229, 0]
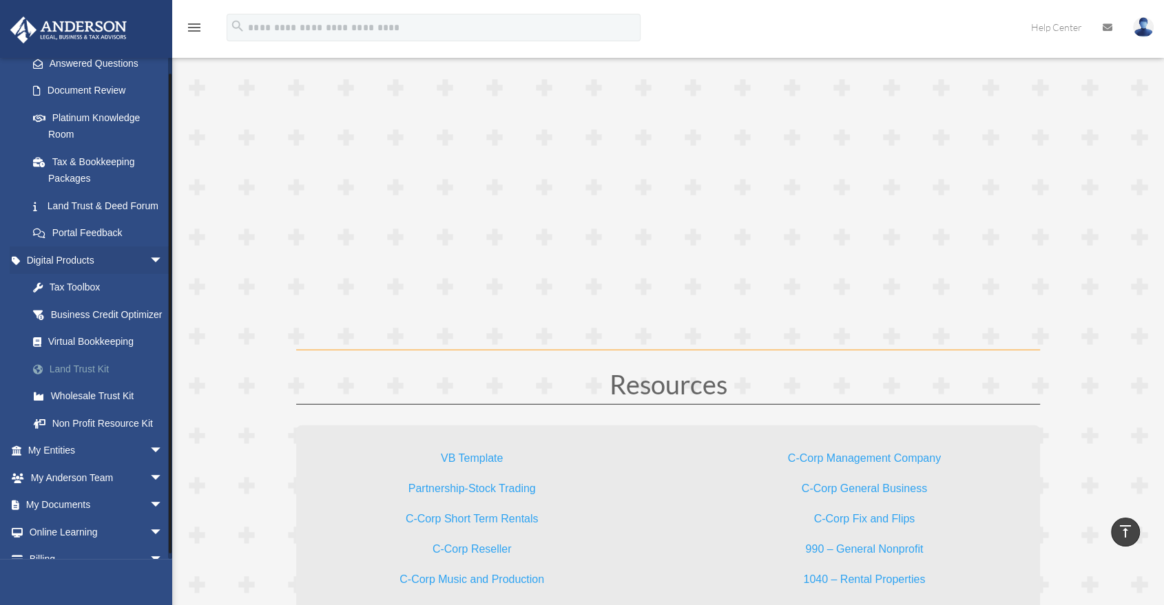
click at [68, 378] on div "Land Trust Kit" at bounding box center [107, 369] width 118 height 17
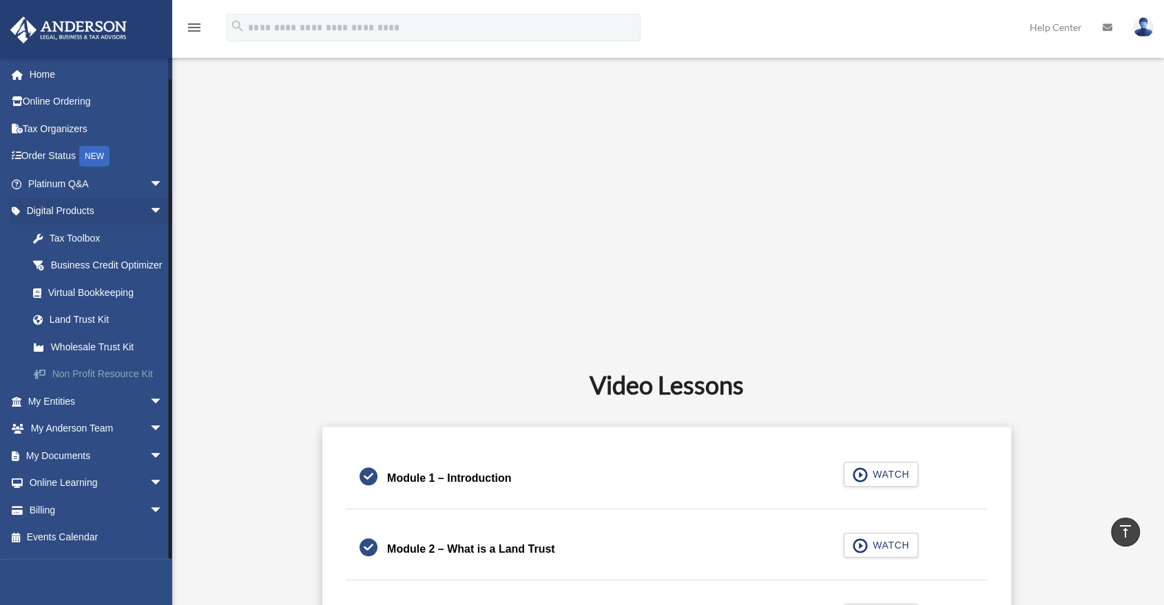
scroll to position [535, 0]
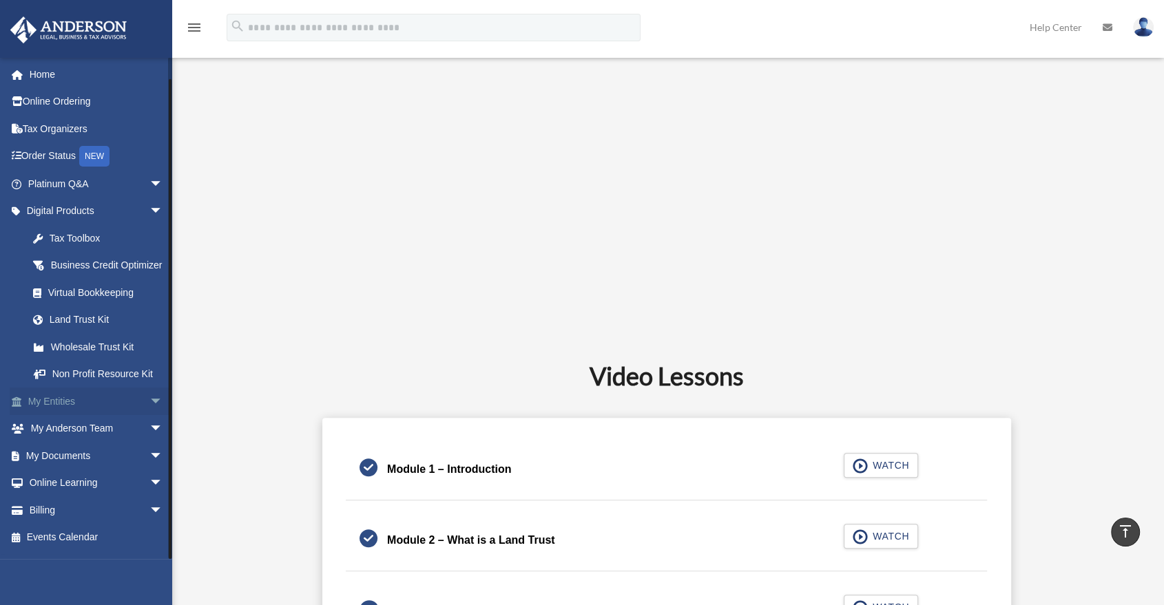
click at [149, 402] on span "arrow_drop_down" at bounding box center [163, 402] width 28 height 28
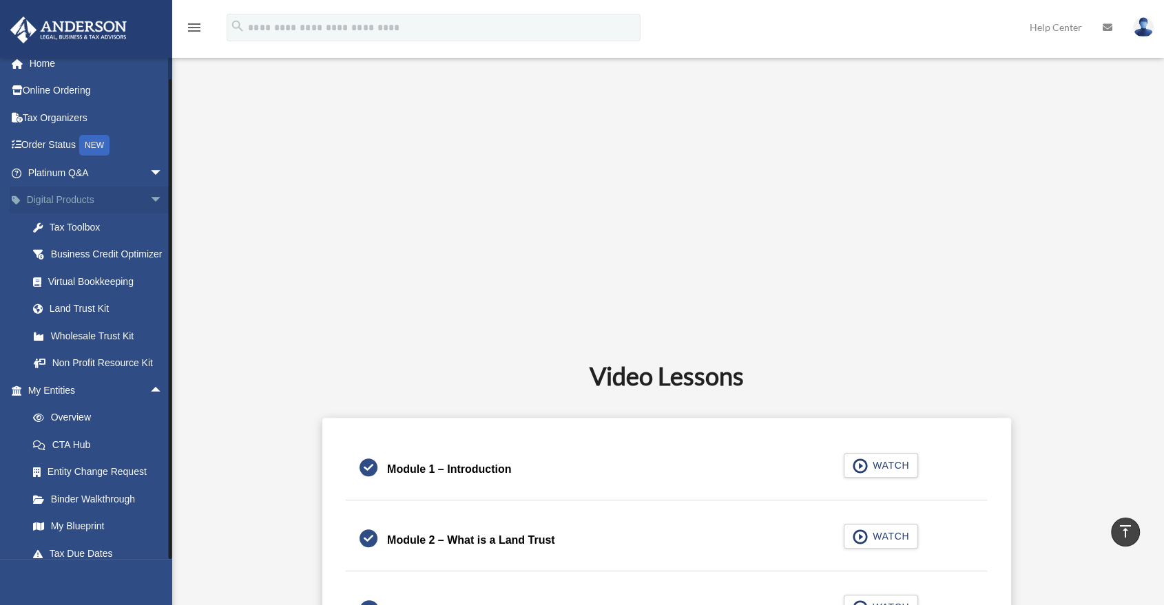
click at [149, 194] on span "arrow_drop_down" at bounding box center [163, 201] width 28 height 28
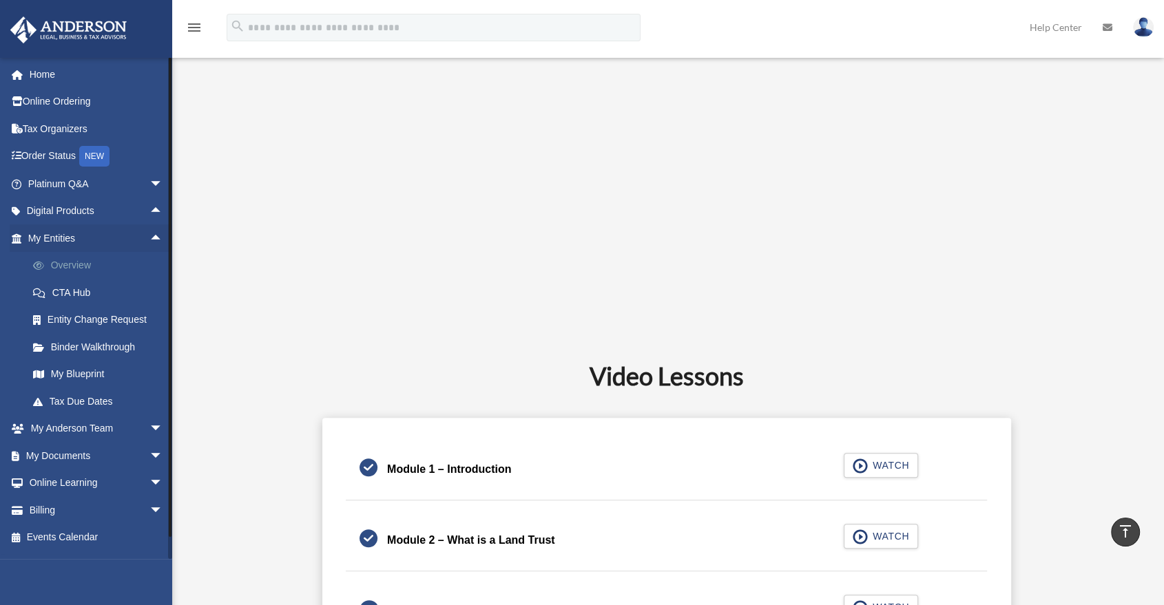
click at [63, 271] on link "Overview" at bounding box center [101, 266] width 165 height 28
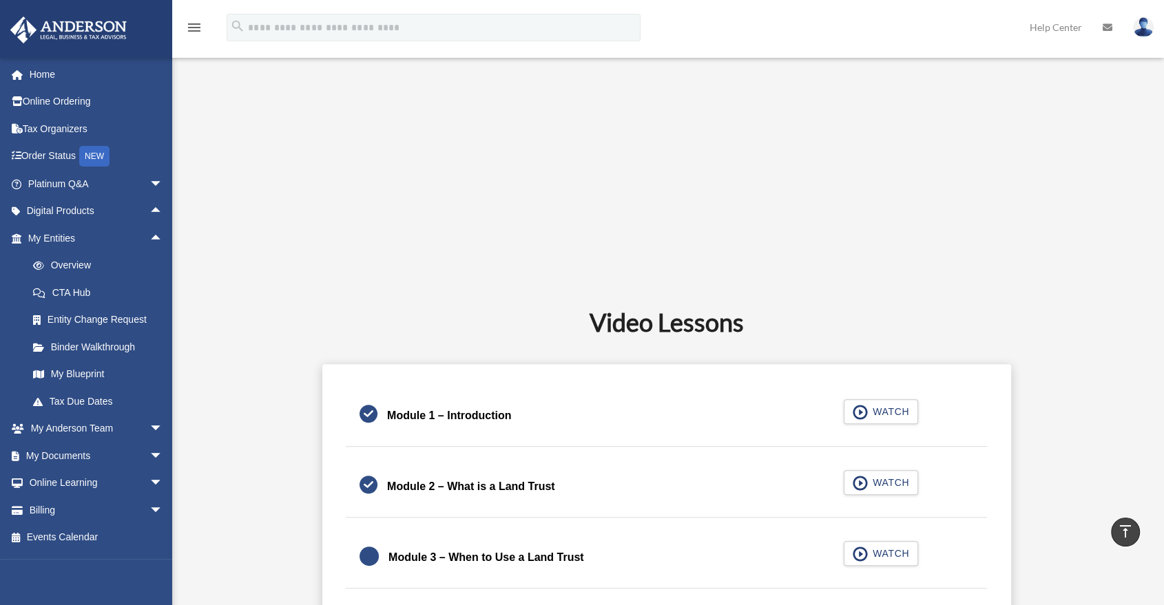
scroll to position [612, 0]
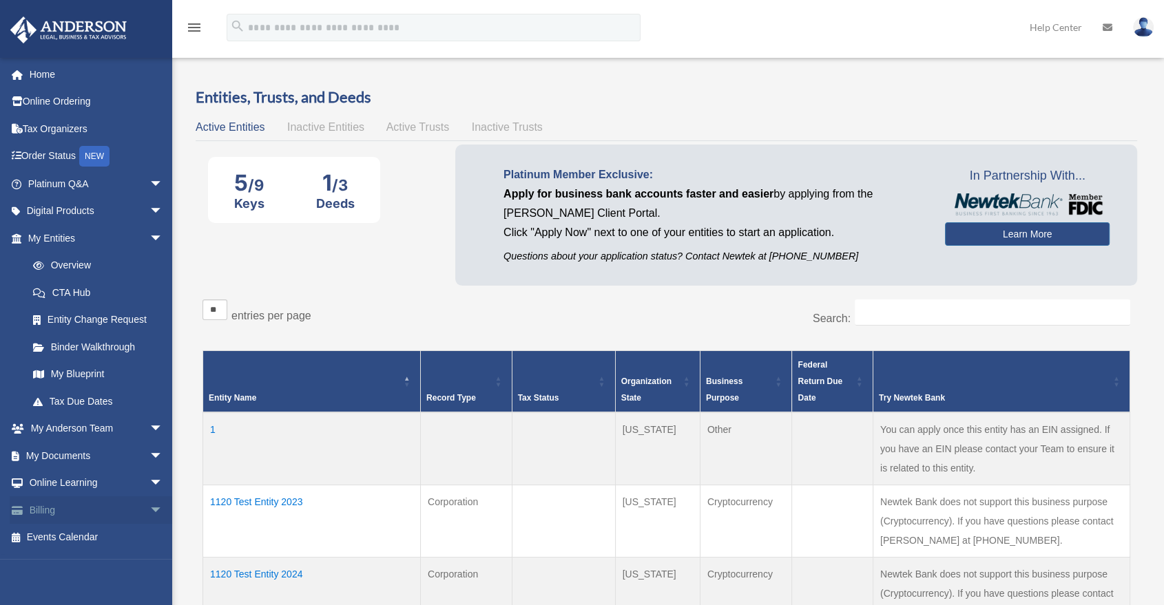
click at [149, 513] on span "arrow_drop_down" at bounding box center [163, 511] width 28 height 28
click at [149, 513] on span "arrow_drop_up" at bounding box center [163, 511] width 28 height 28
